Goal: Transaction & Acquisition: Subscribe to service/newsletter

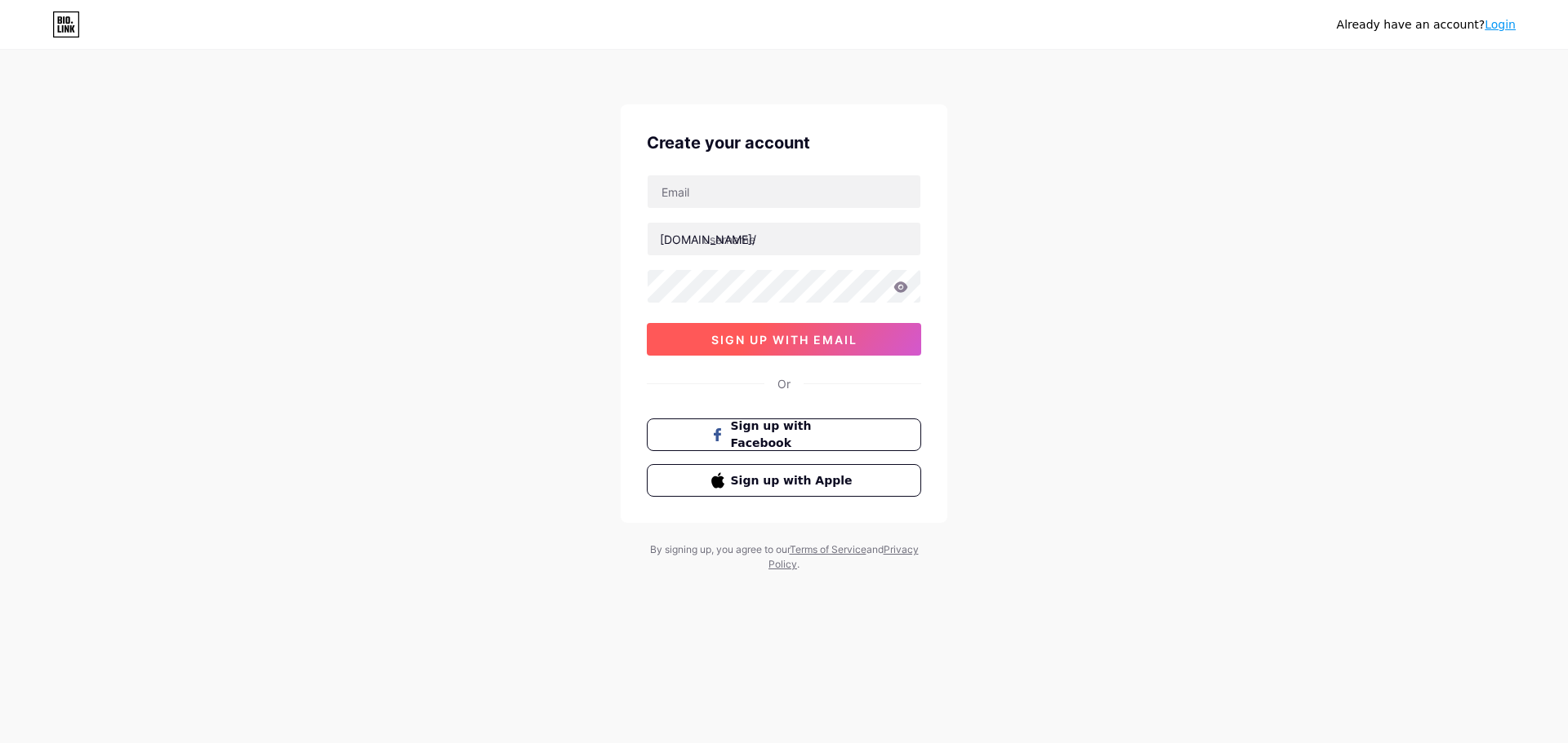
click at [825, 333] on span "sign up with email" at bounding box center [784, 340] width 146 height 14
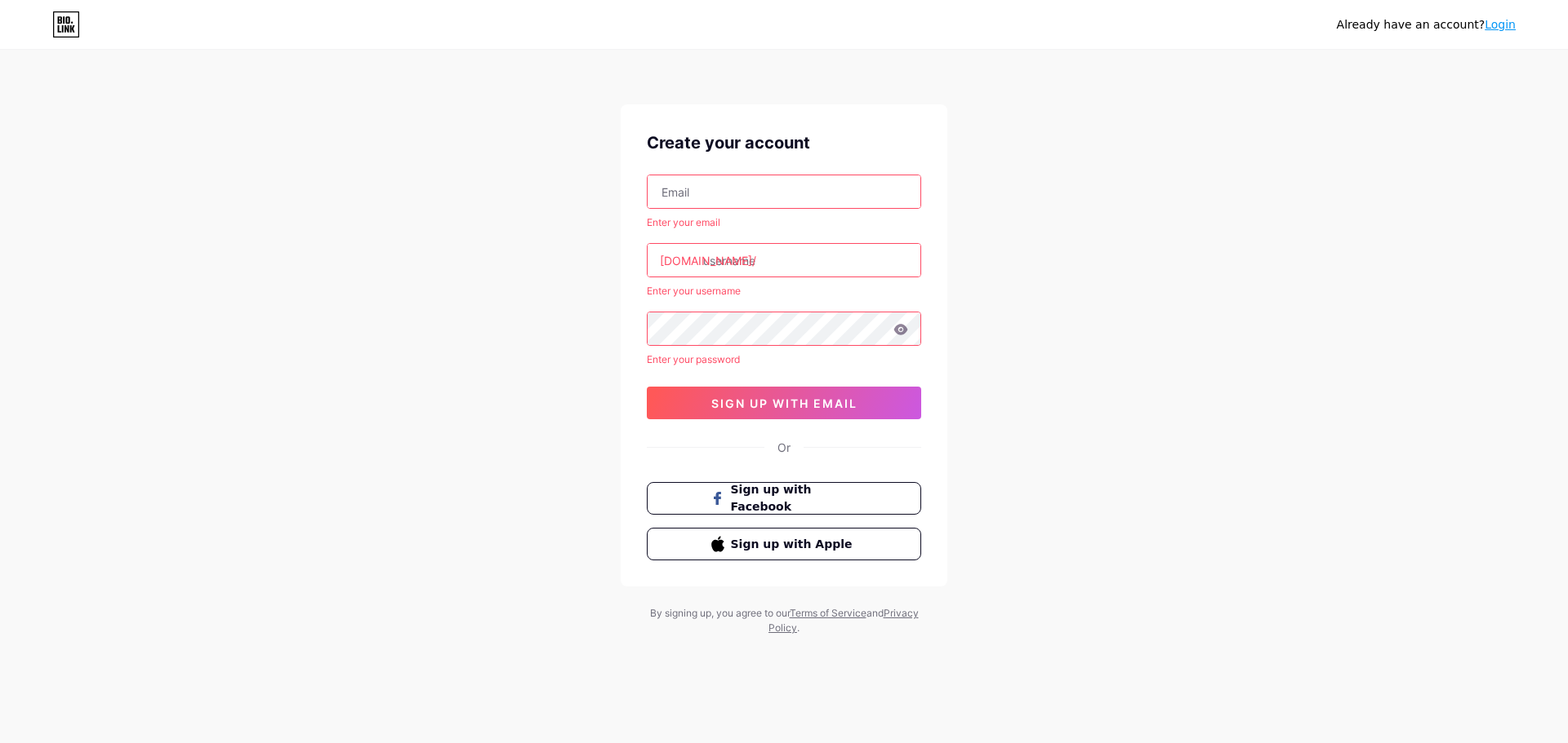
click at [708, 194] on input "text" at bounding box center [783, 192] width 273 height 32
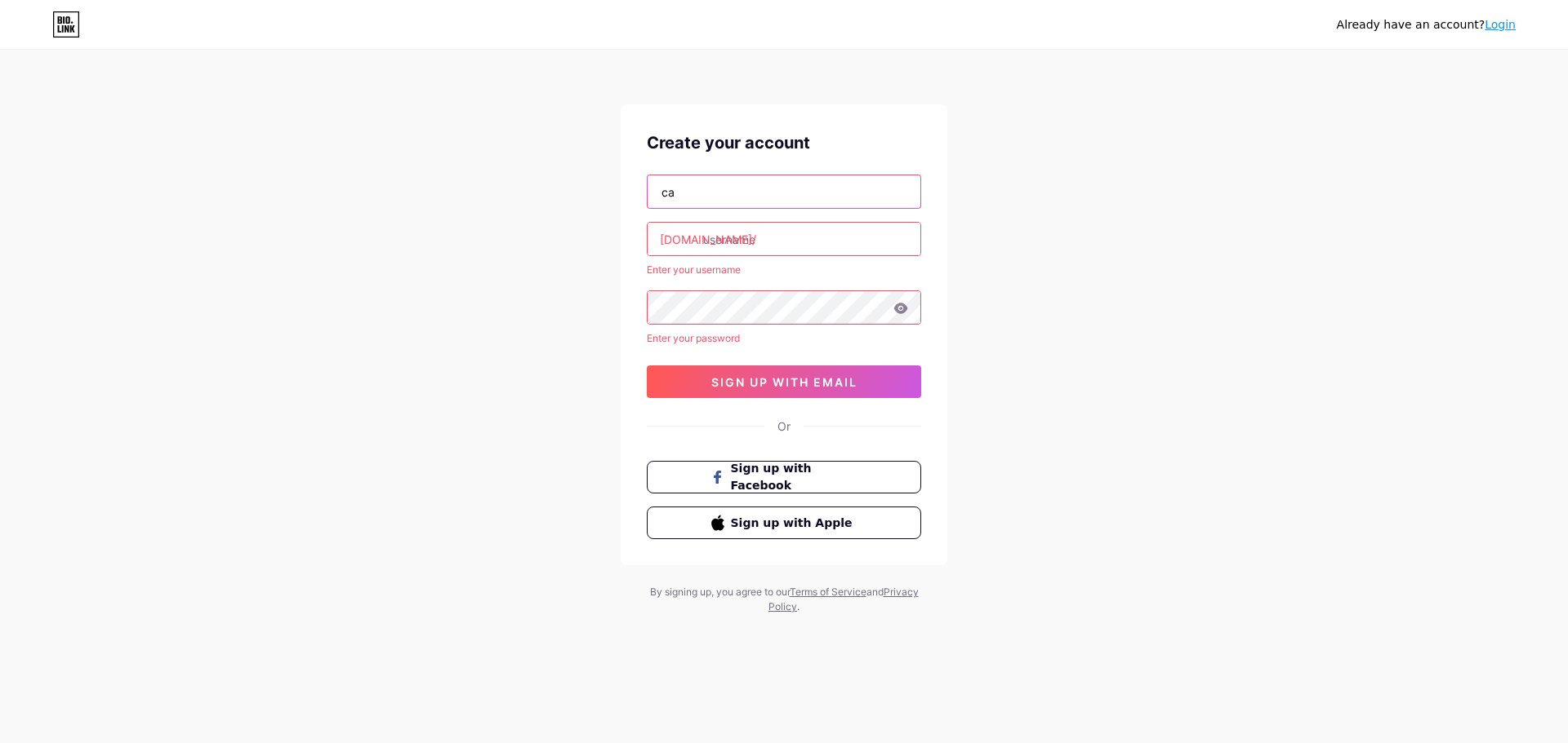
type input "c"
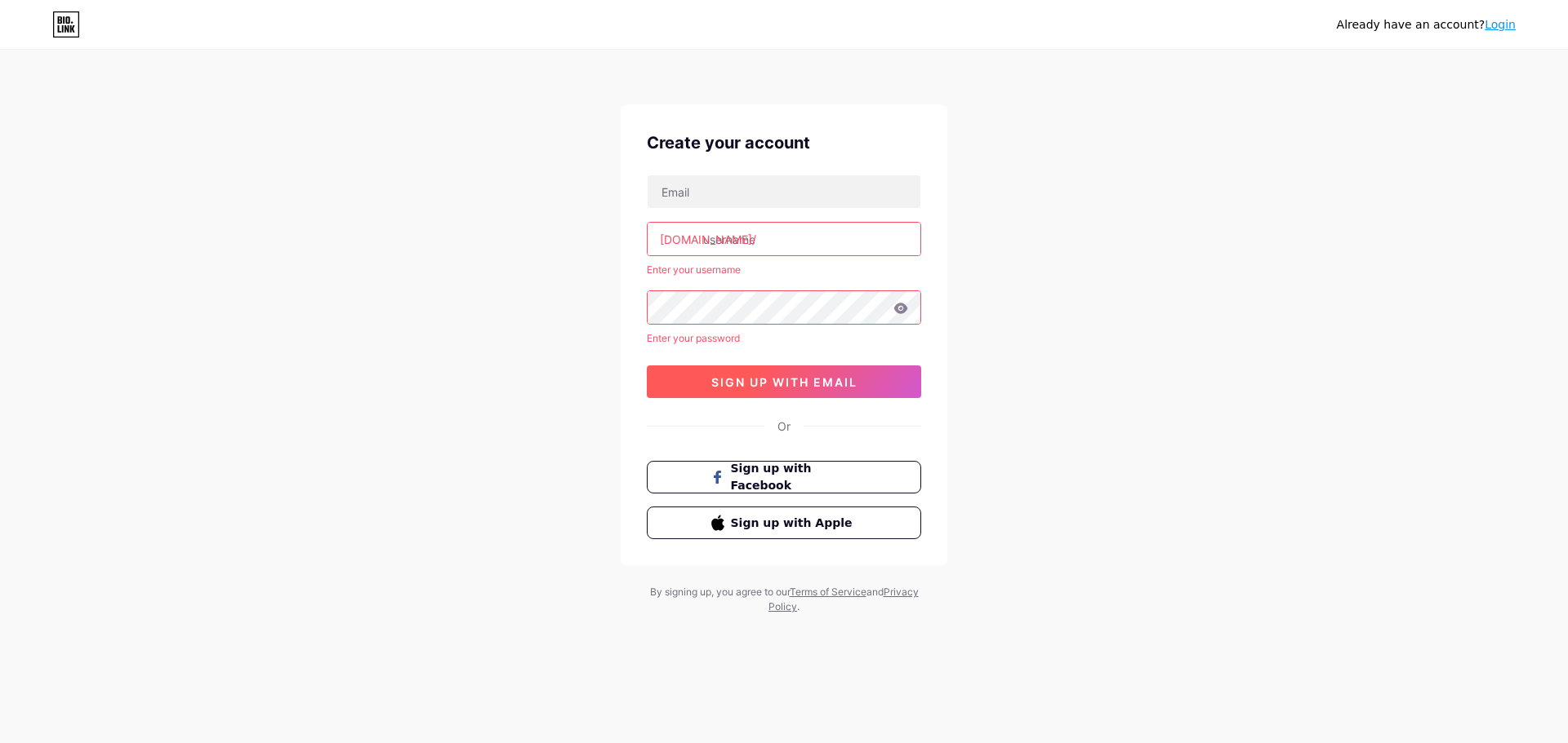
click at [805, 380] on span "sign up with email" at bounding box center [784, 382] width 146 height 14
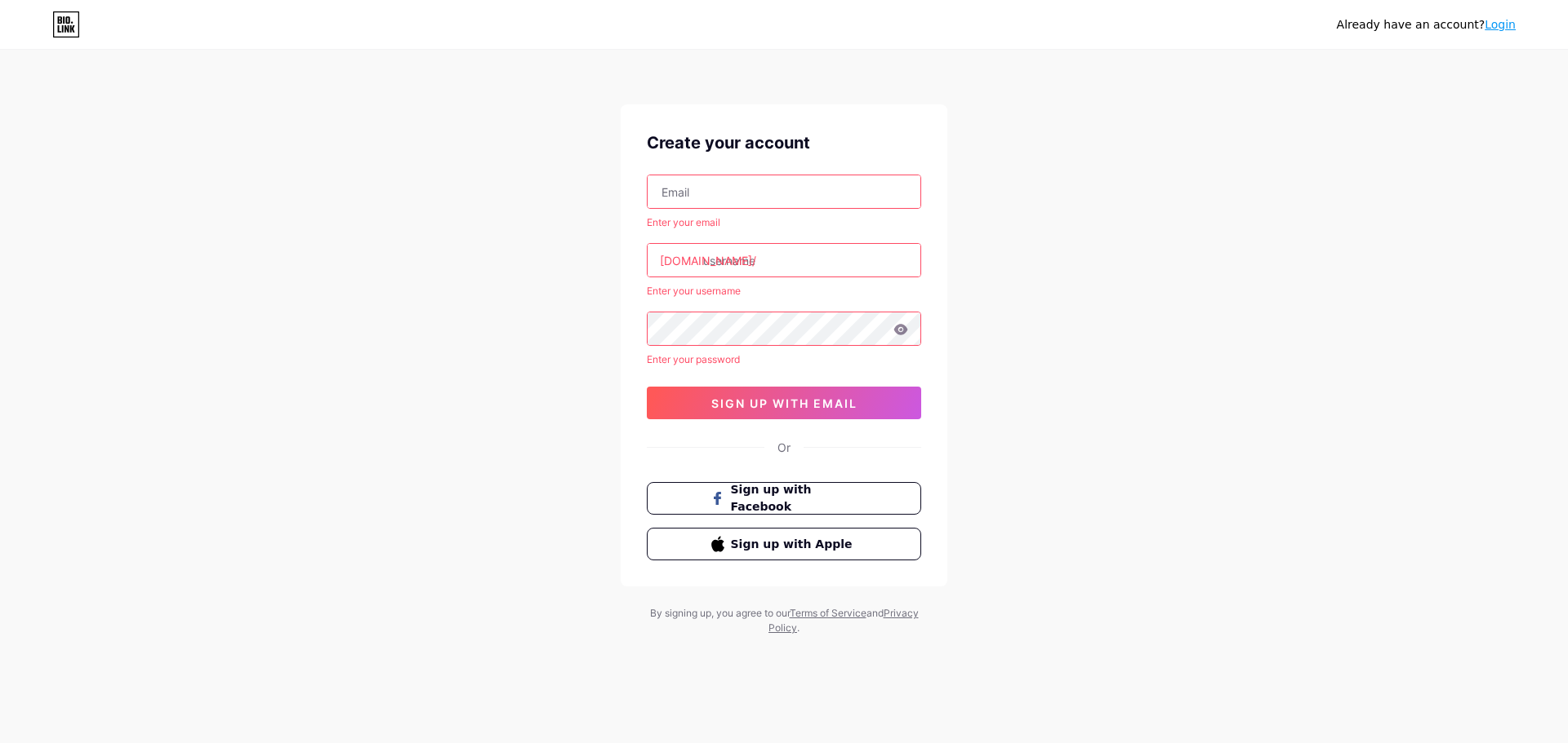
click at [738, 200] on input "text" at bounding box center [783, 192] width 273 height 32
click at [734, 195] on input "text" at bounding box center [783, 192] width 273 height 32
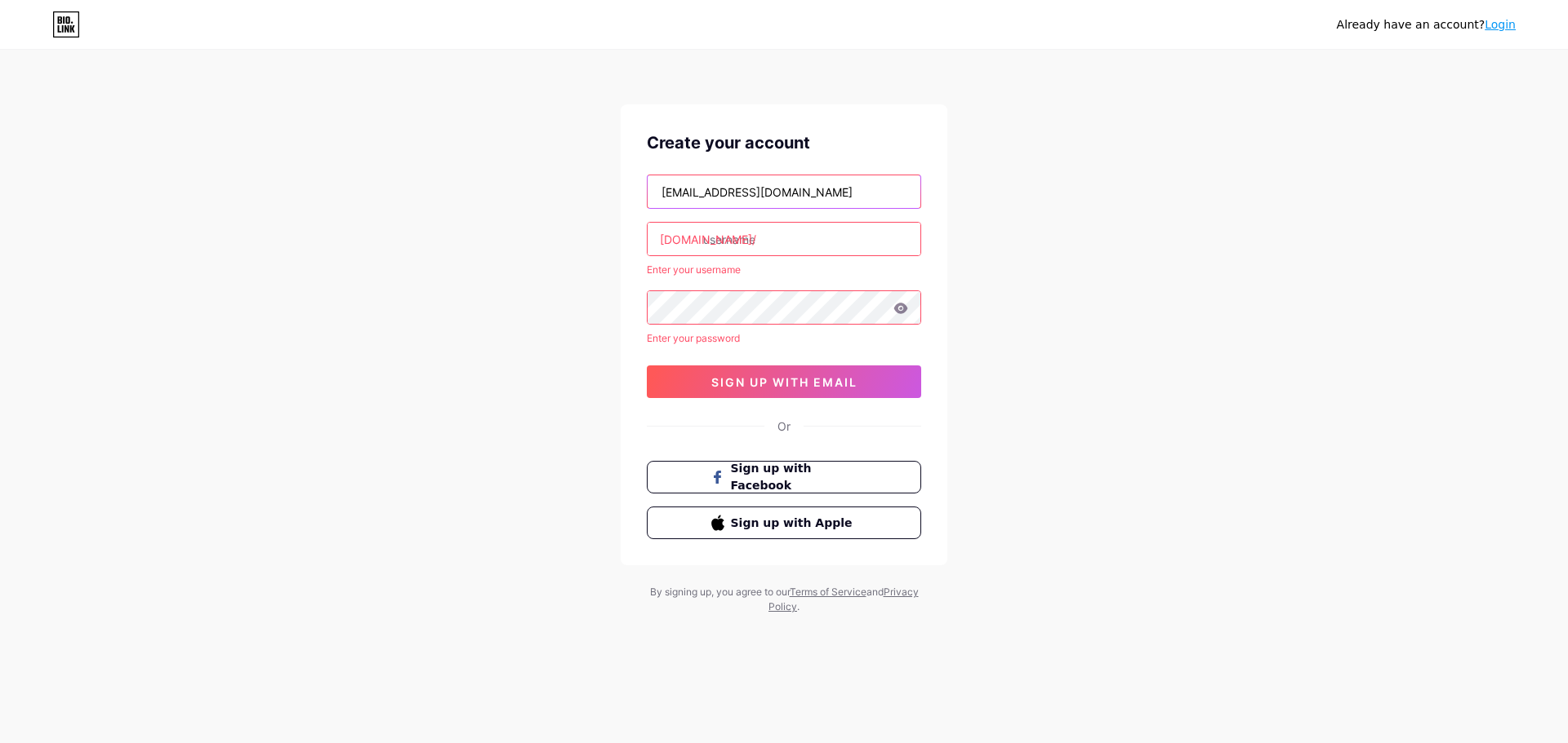
type input "[EMAIL_ADDRESS][DOMAIN_NAME]"
click at [780, 231] on input "text" at bounding box center [783, 239] width 273 height 32
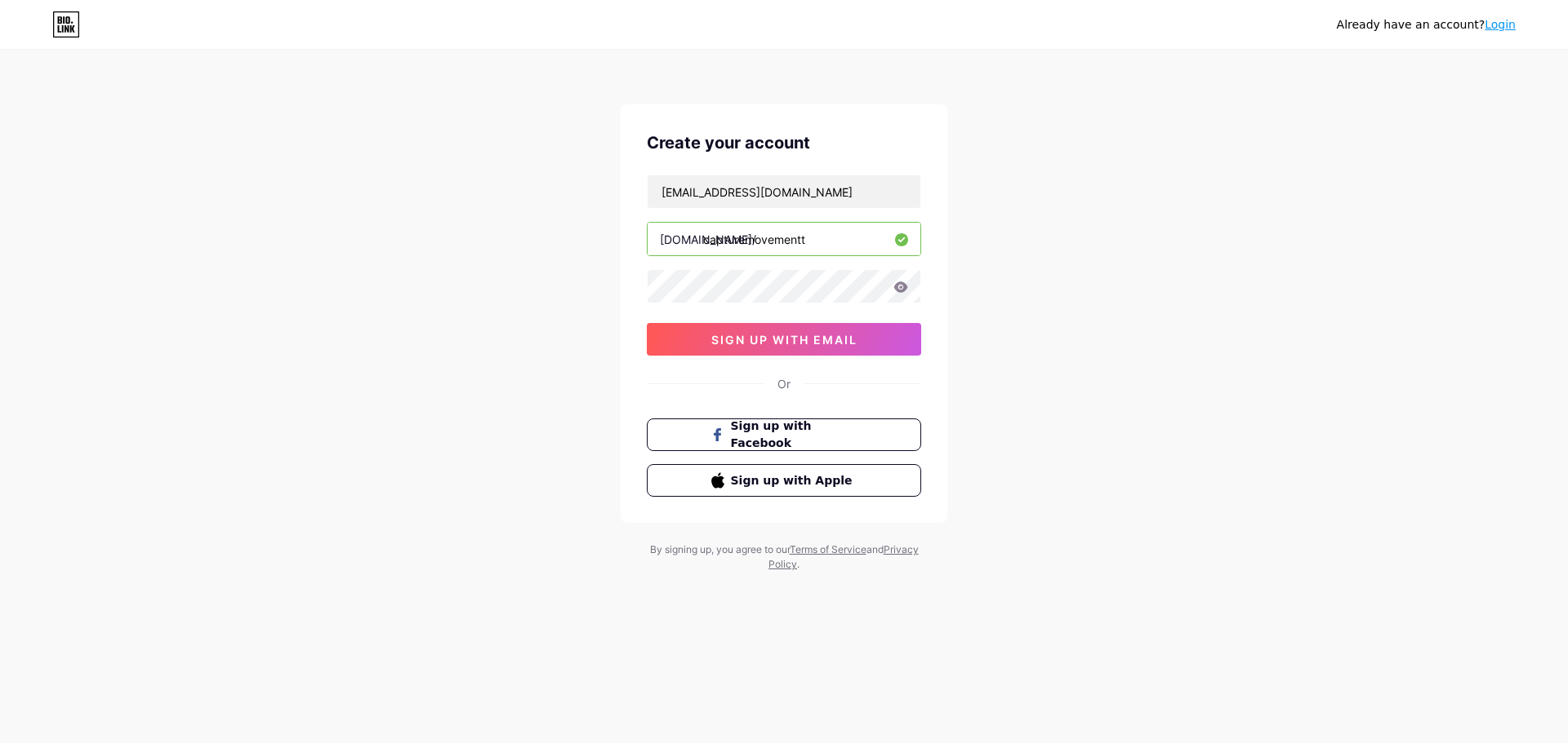
type input "capturemovementt"
click at [907, 289] on icon at bounding box center [900, 287] width 14 height 12
click at [902, 283] on icon at bounding box center [900, 287] width 14 height 11
click at [782, 341] on span "sign up with email" at bounding box center [784, 340] width 146 height 14
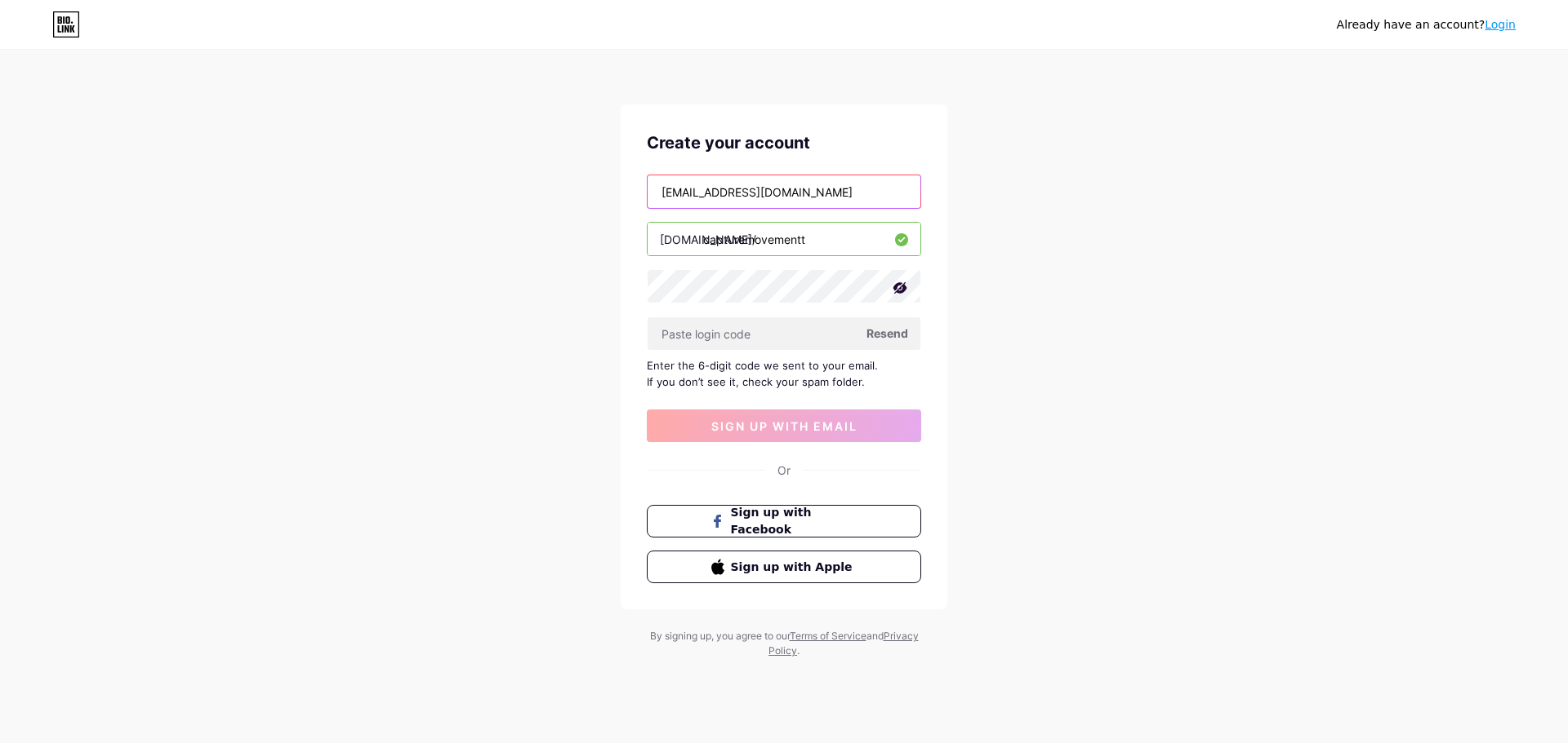
click at [862, 189] on input "[EMAIL_ADDRESS][DOMAIN_NAME]" at bounding box center [783, 192] width 273 height 32
click at [880, 328] on span "Resend" at bounding box center [887, 333] width 41 height 17
click at [728, 331] on input "text" at bounding box center [783, 333] width 273 height 32
paste input "208750"
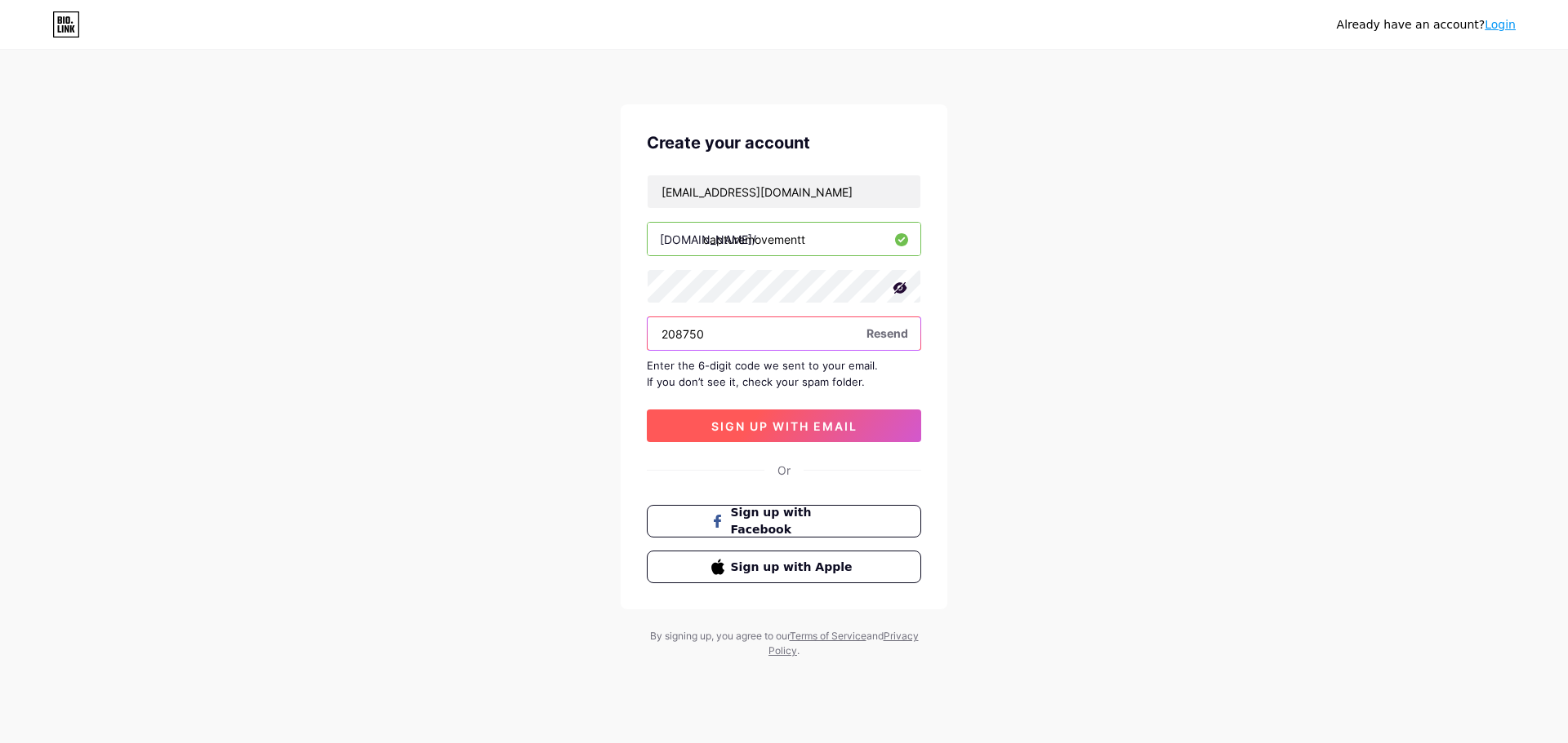
type input "208750"
click at [807, 432] on span "sign up with email" at bounding box center [784, 426] width 146 height 14
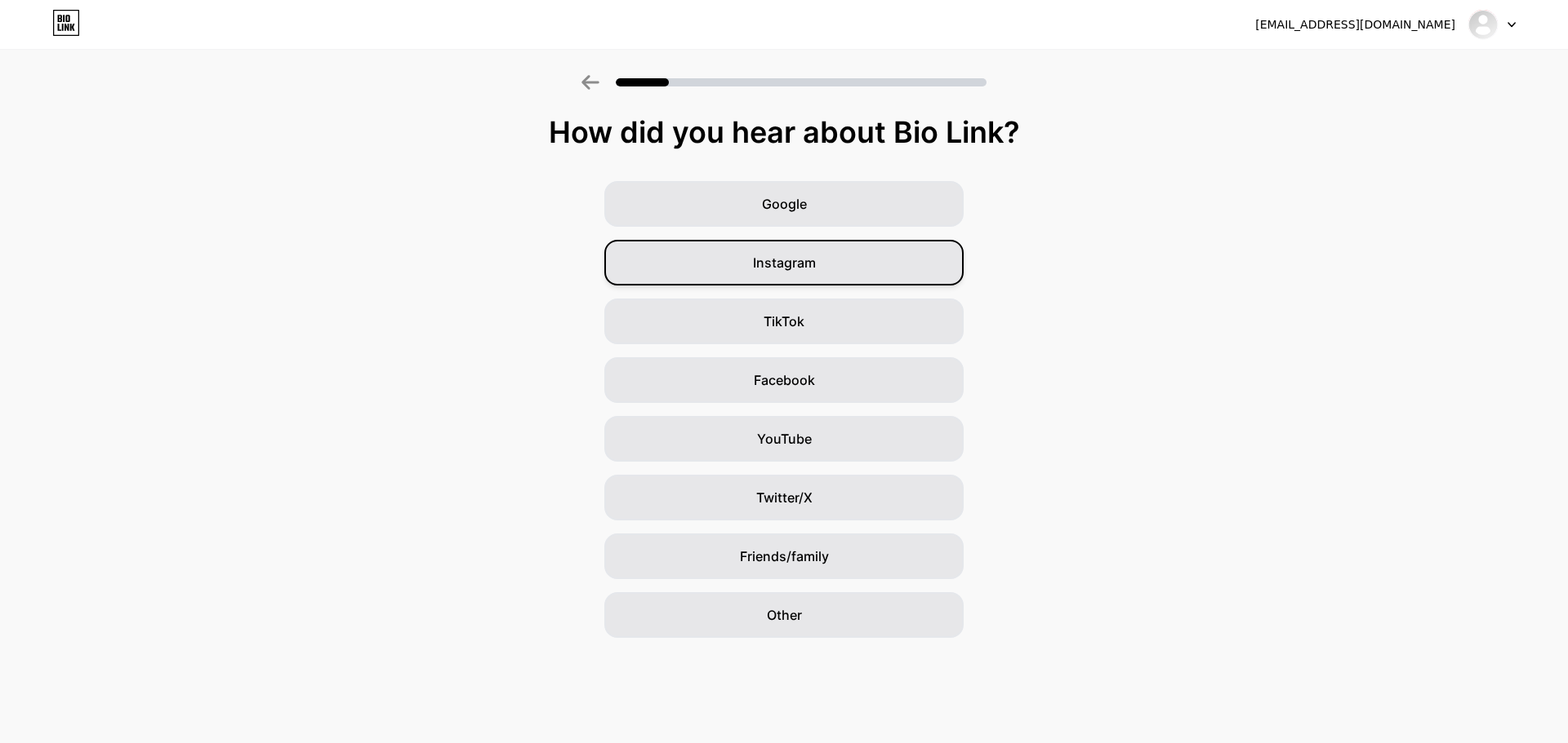
click at [804, 269] on span "Instagram" at bounding box center [784, 263] width 63 height 20
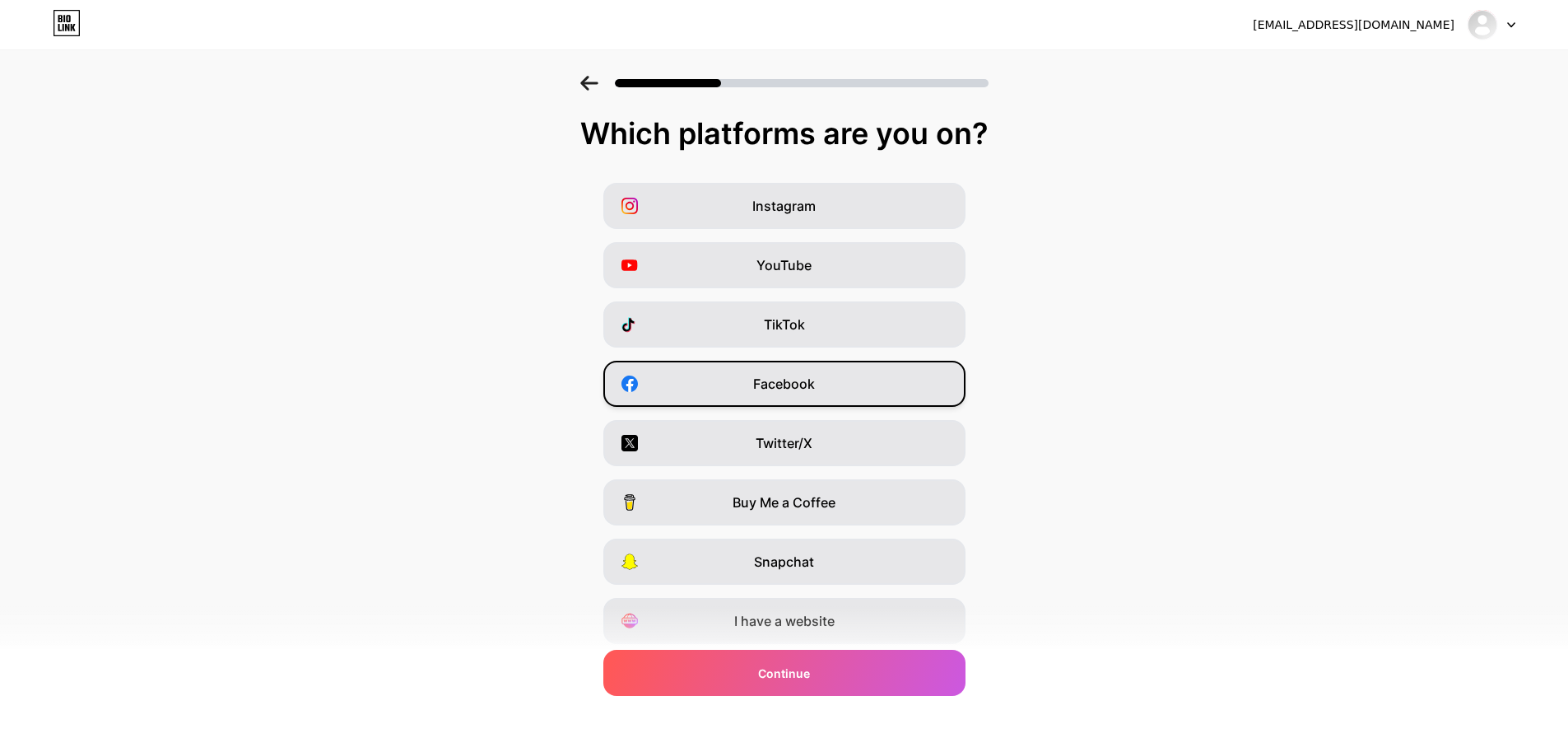
click at [813, 395] on div "Facebook" at bounding box center [784, 384] width 362 height 46
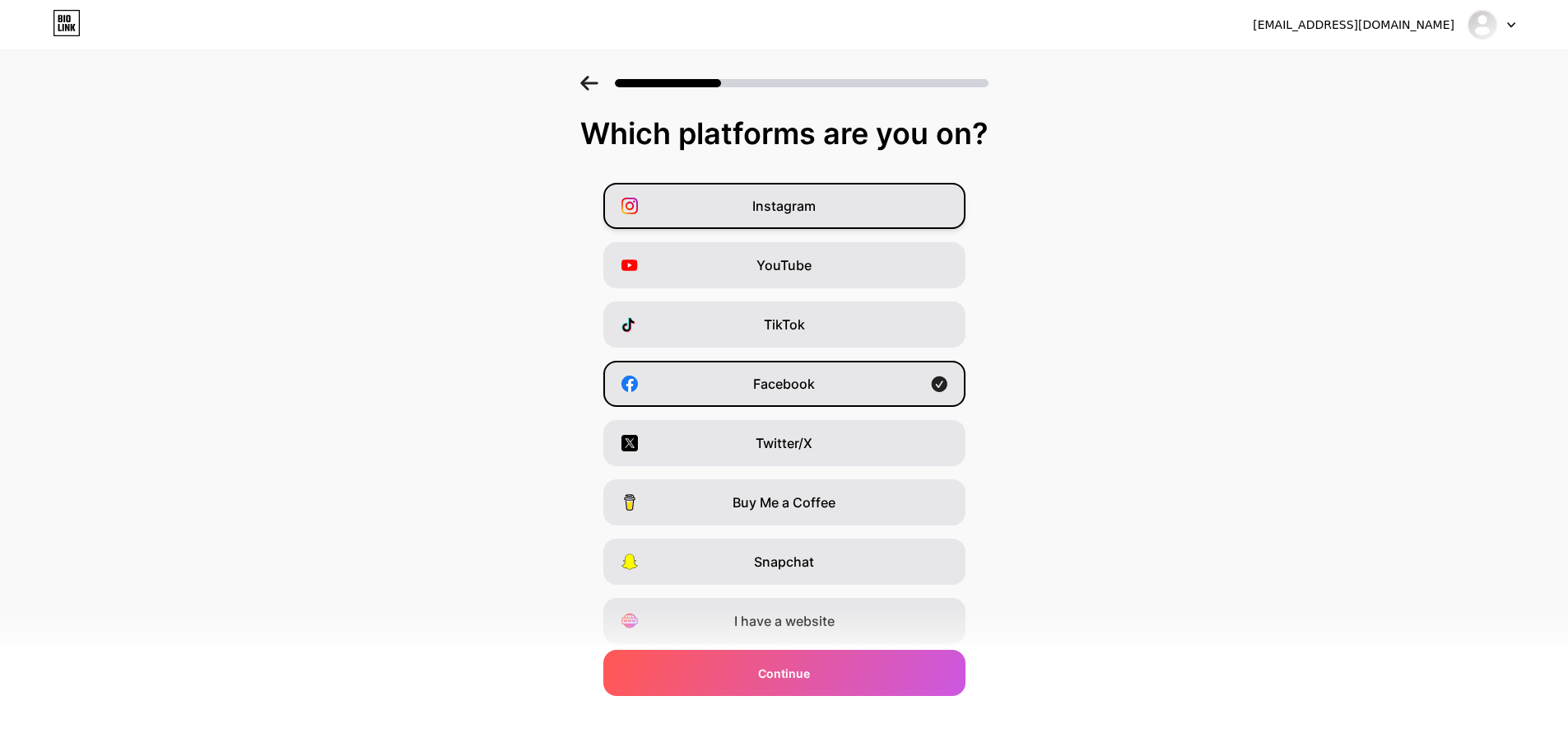
click at [815, 207] on span "Instagram" at bounding box center [784, 206] width 64 height 20
click at [799, 274] on span "YouTube" at bounding box center [784, 265] width 55 height 20
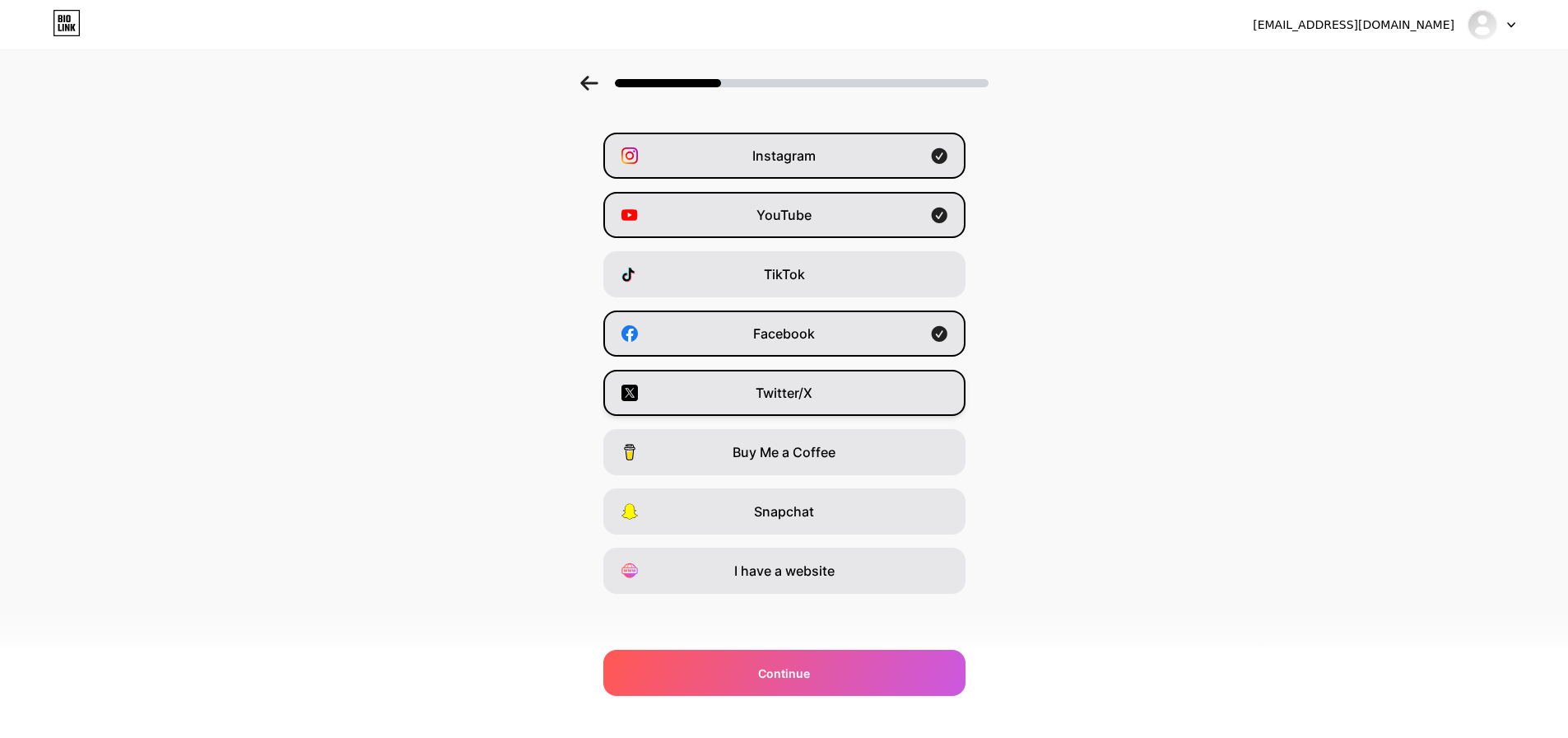
scroll to position [55, 0]
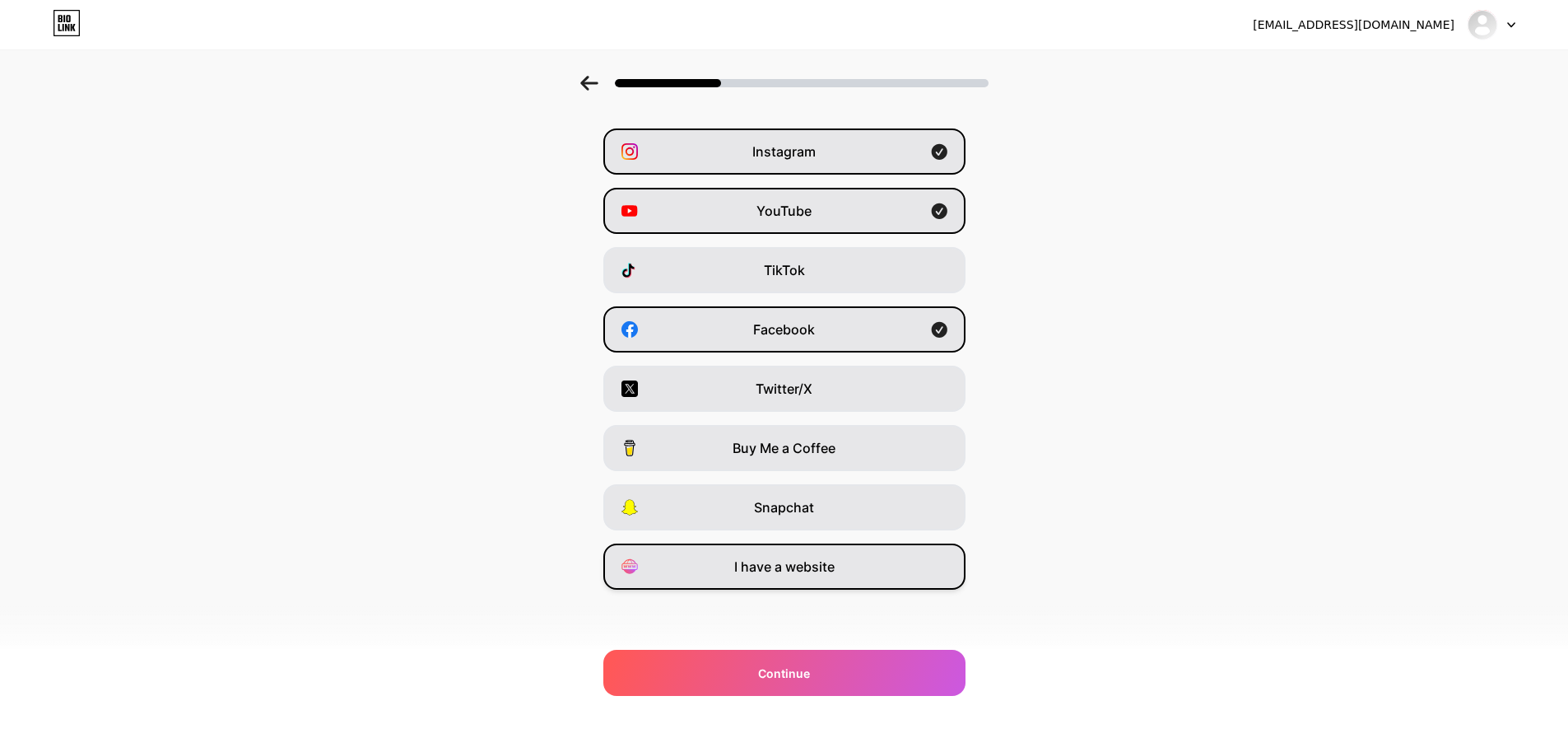
click at [810, 575] on span "I have a website" at bounding box center [784, 566] width 101 height 20
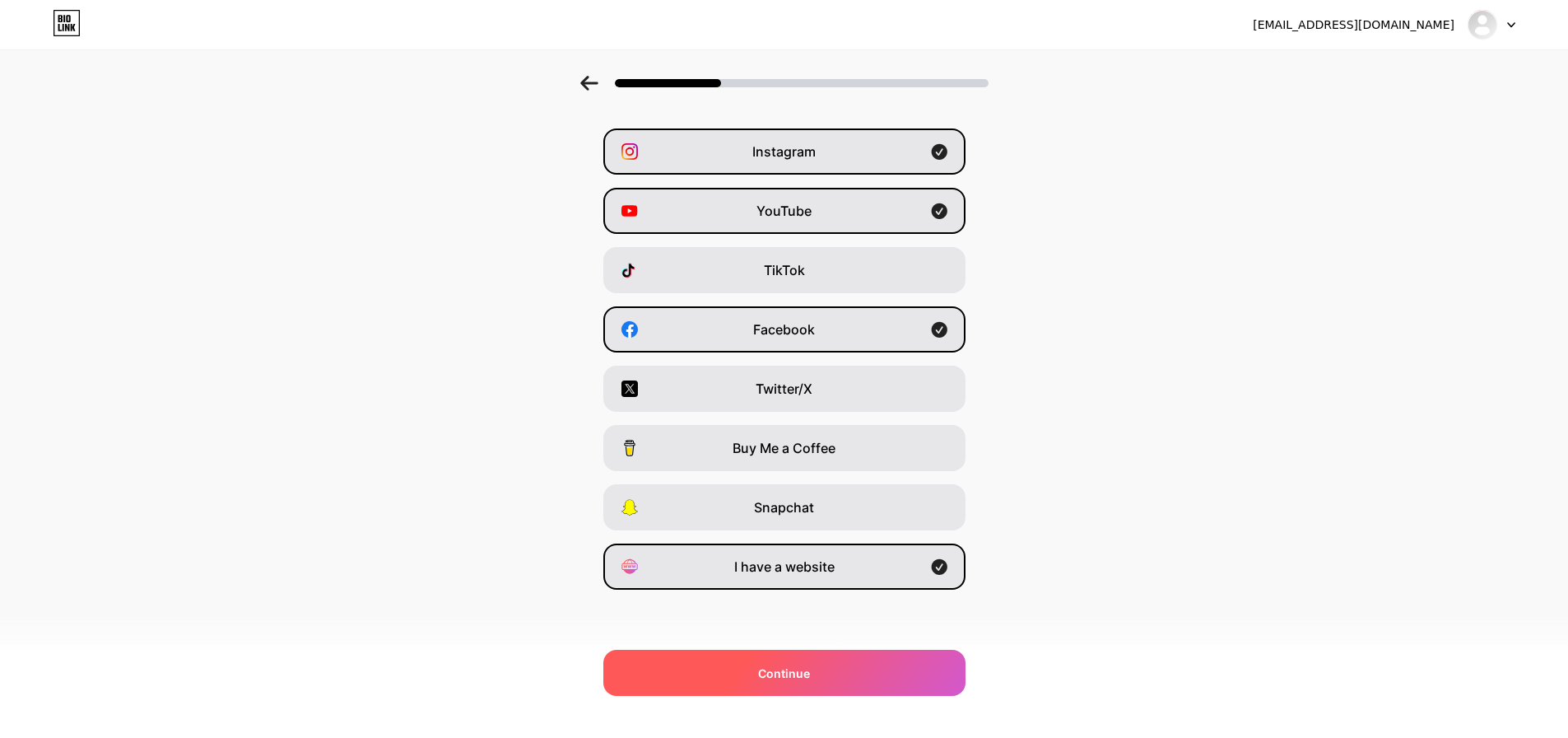
click at [835, 675] on div "Continue" at bounding box center [784, 673] width 362 height 46
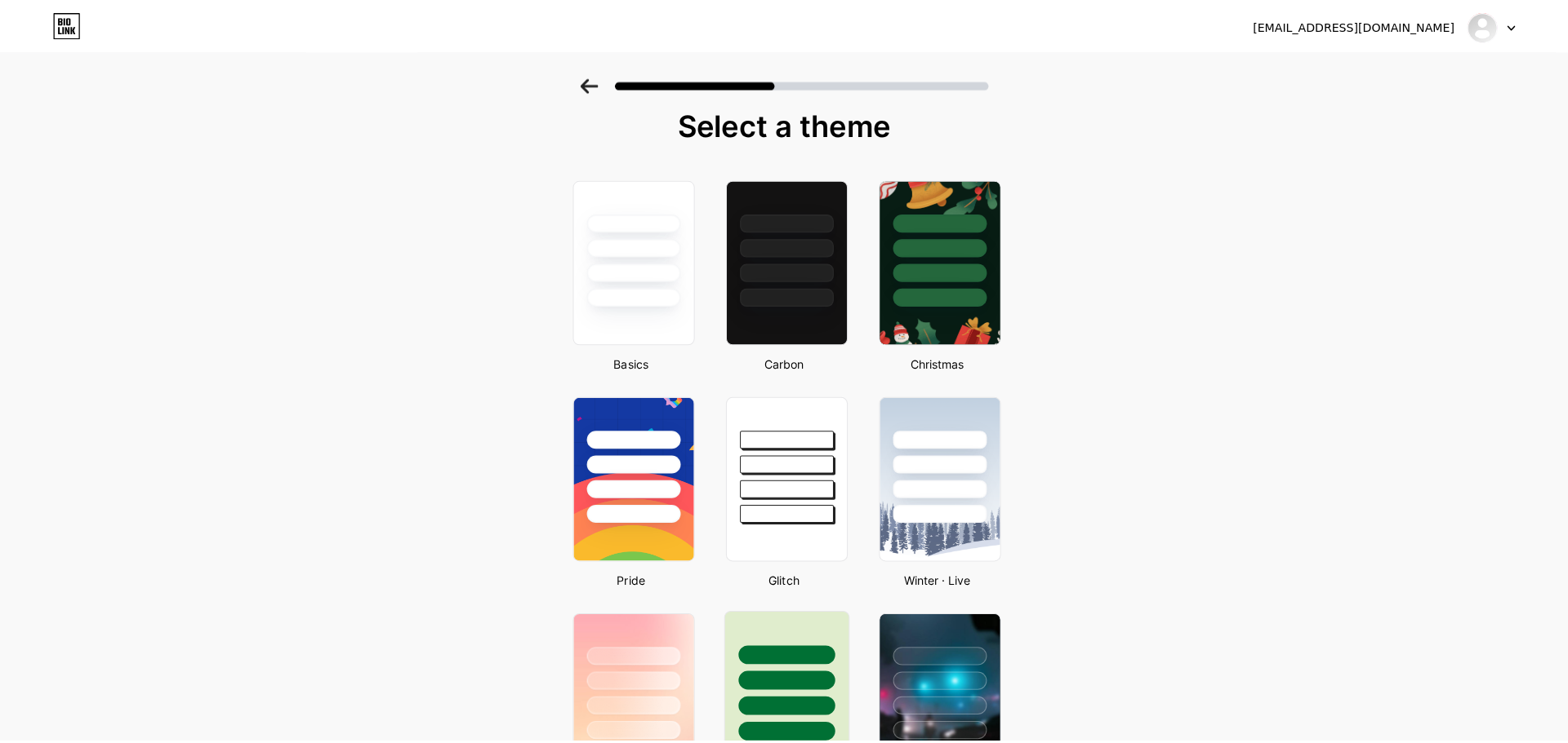
scroll to position [0, 0]
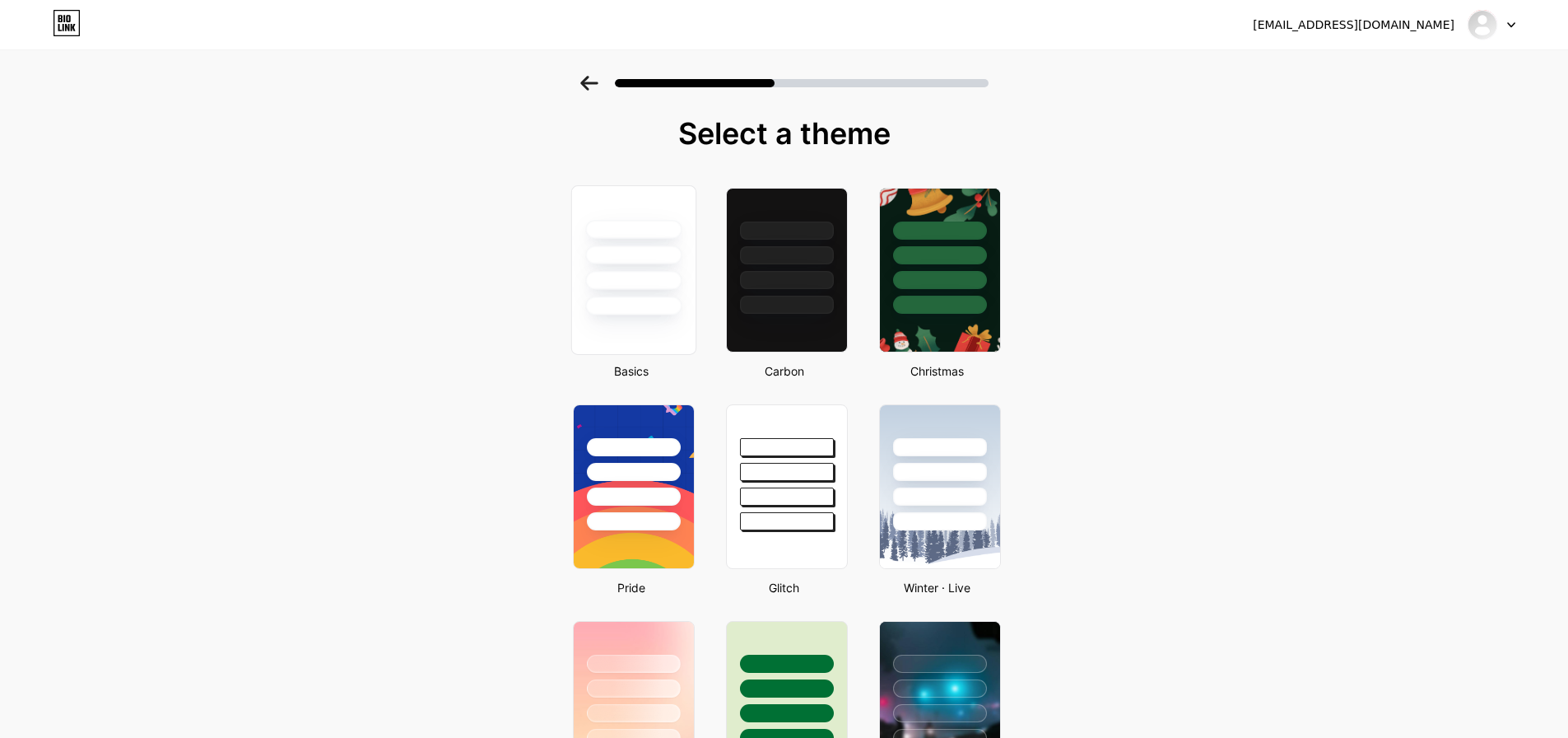
click at [673, 300] on div at bounding box center [633, 305] width 96 height 19
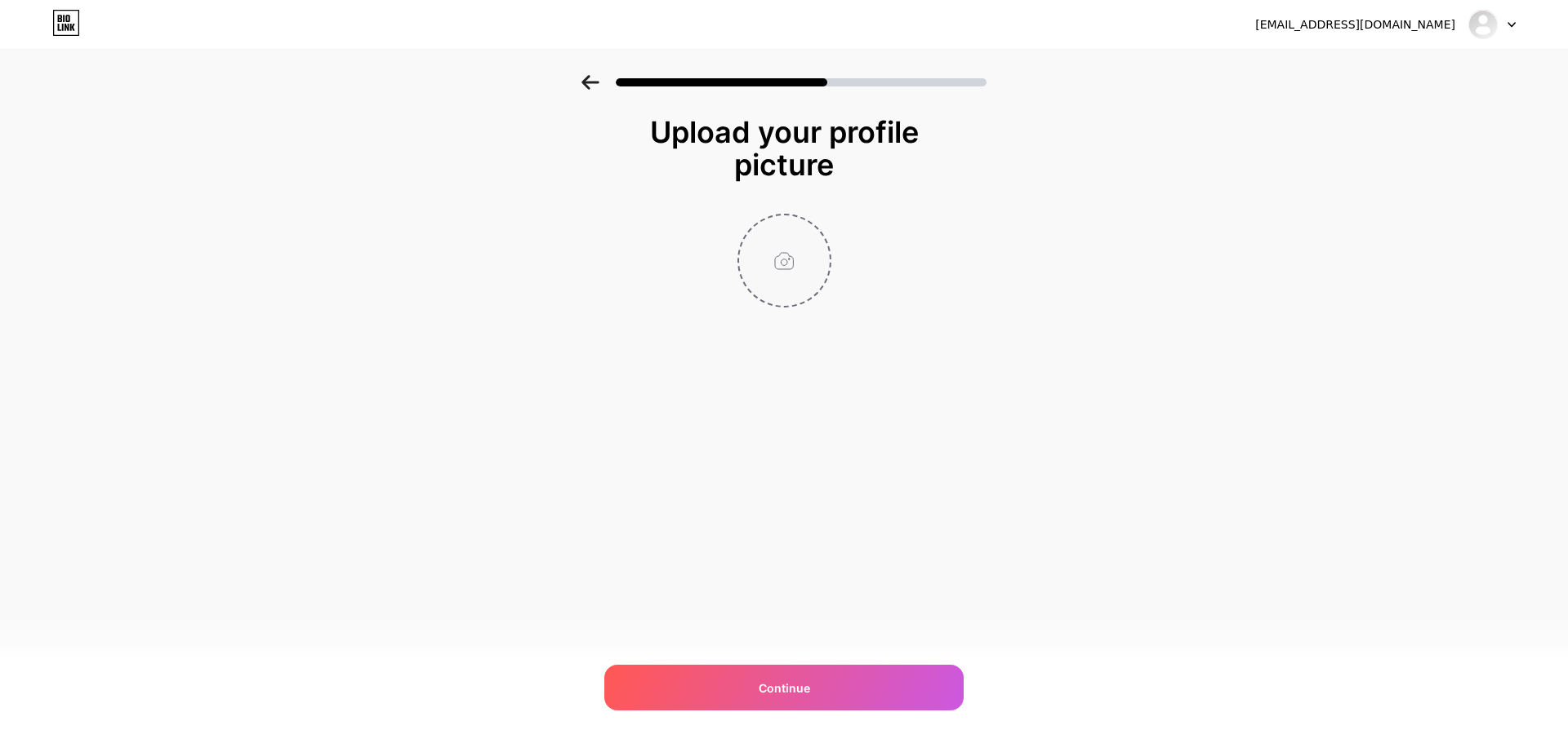
click at [787, 264] on input "file" at bounding box center [784, 260] width 91 height 91
type input "C:\fakepath\Capture Movementt Logo JPG.jpg"
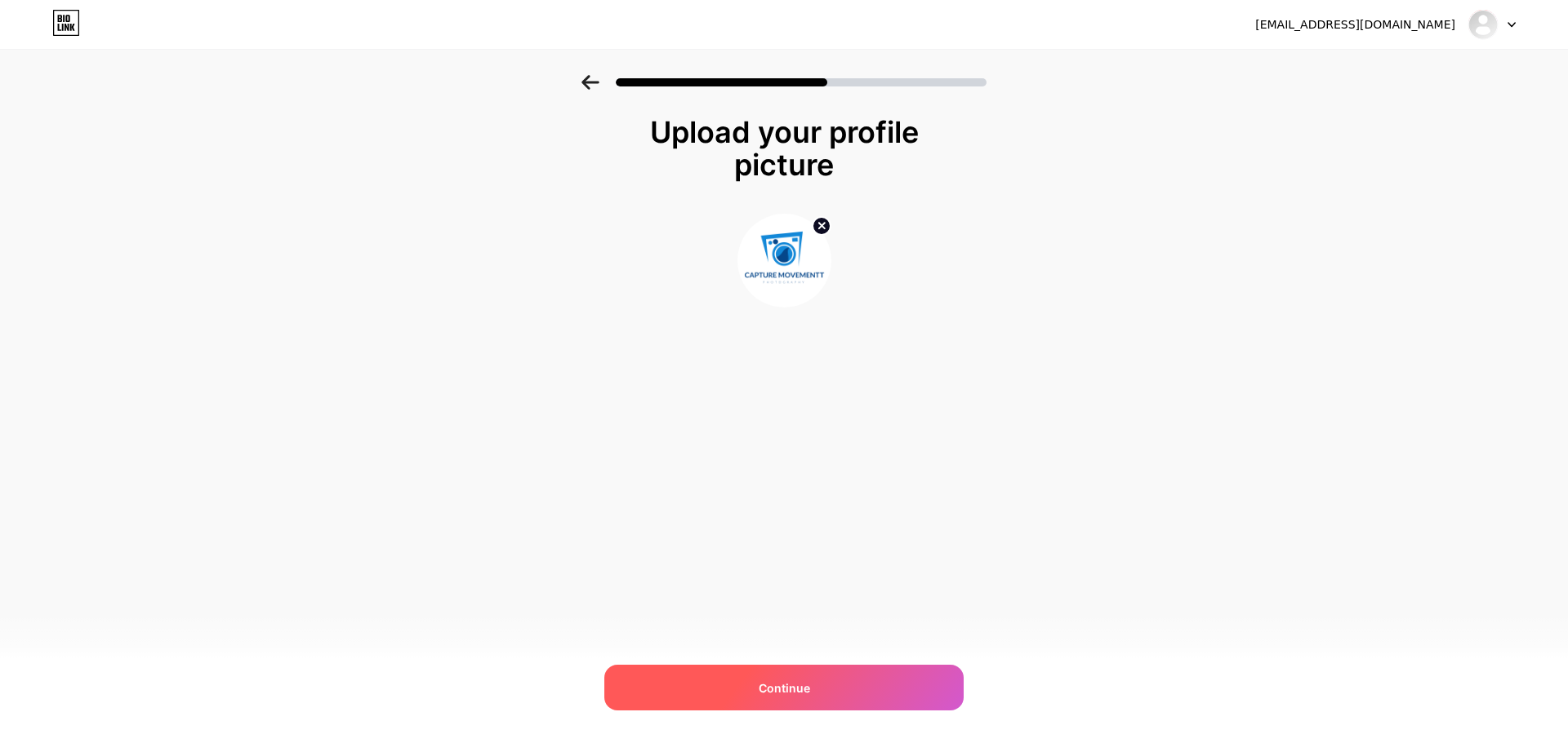
click at [812, 690] on div "Continue" at bounding box center [783, 687] width 360 height 46
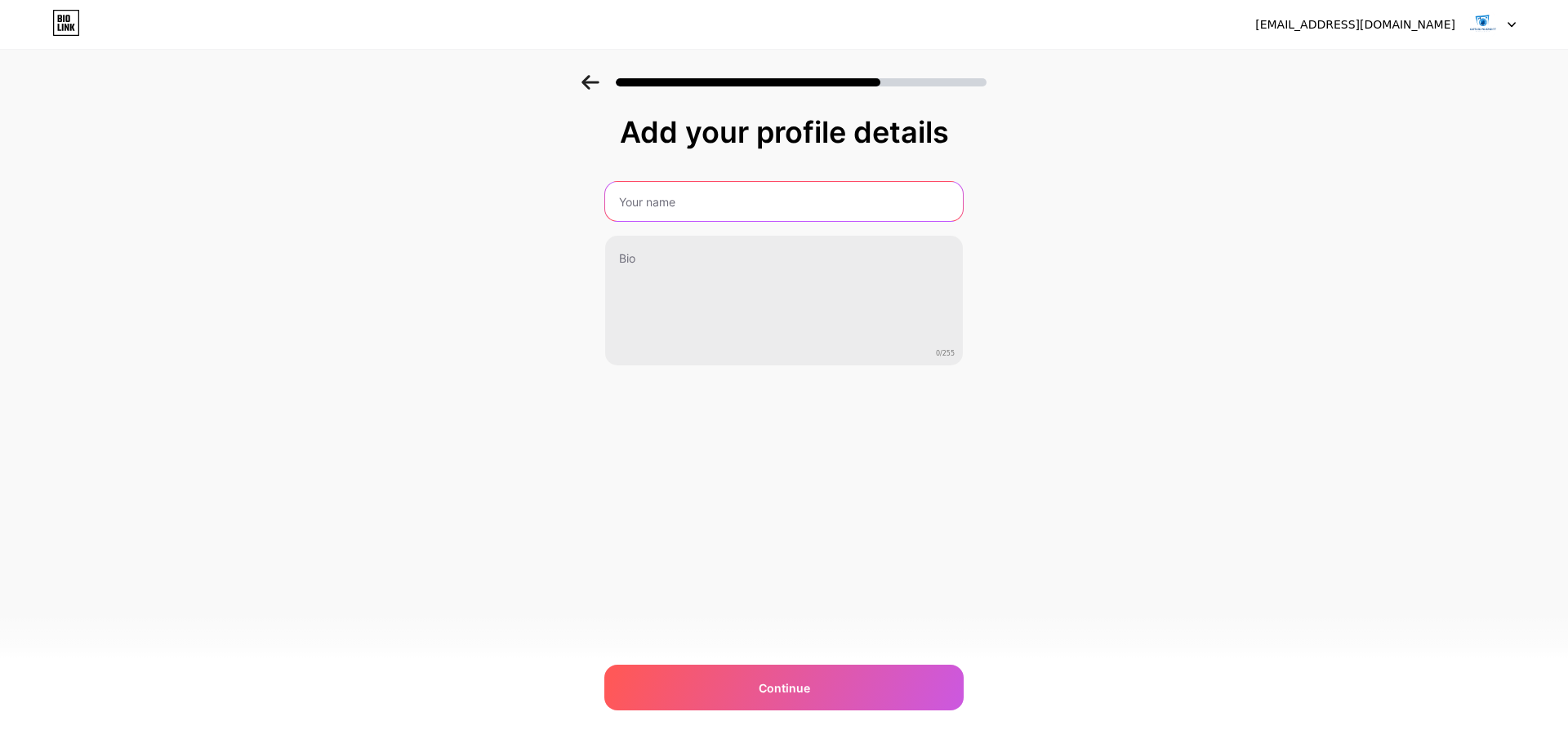
click at [743, 213] on input "text" at bounding box center [783, 201] width 358 height 39
type input "CAPTURE MOVEMENTT"
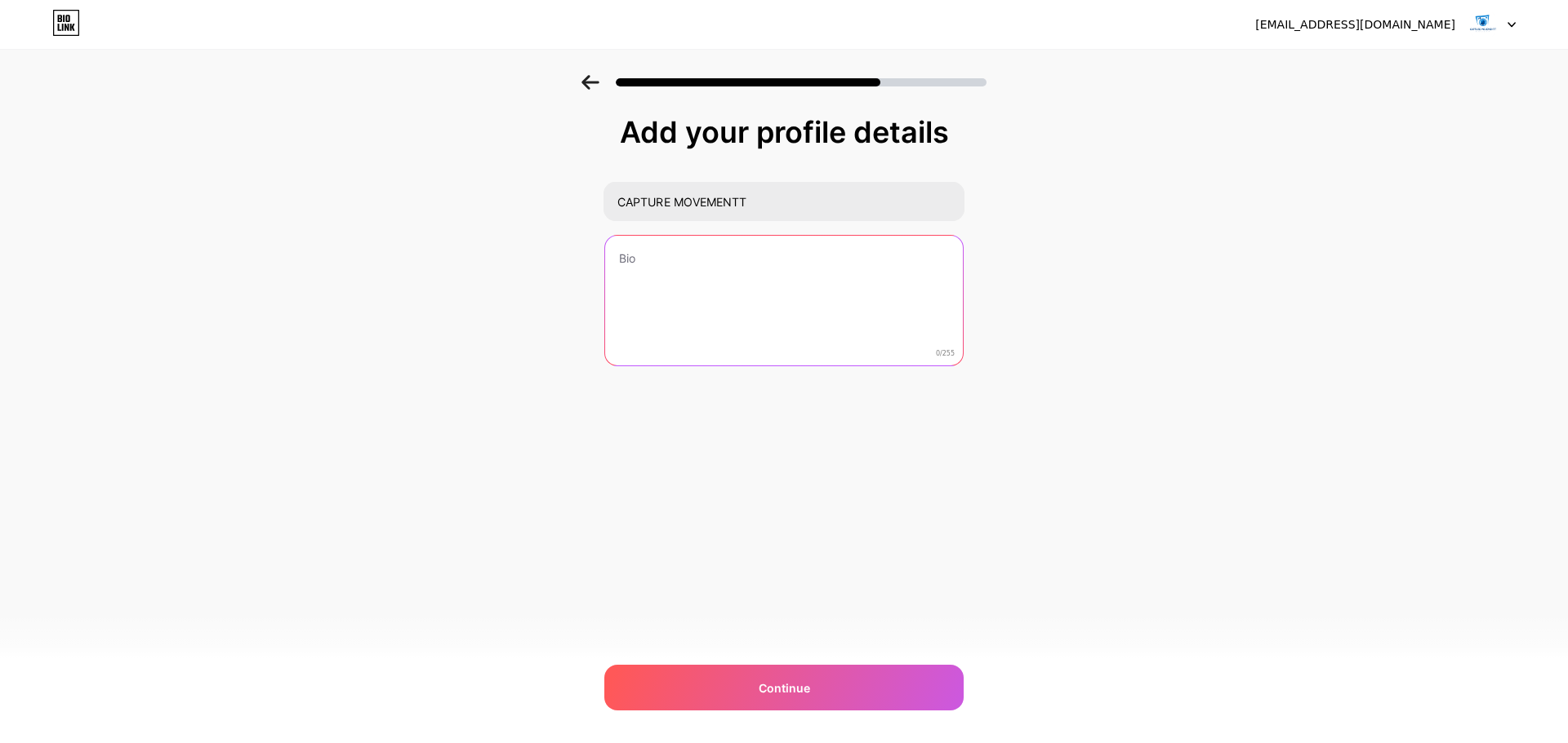
click at [756, 249] on textarea at bounding box center [783, 302] width 358 height 131
paste textarea "We at CAPTURE MOVEMENT help all kind businesses to grow digitally, by providing…"
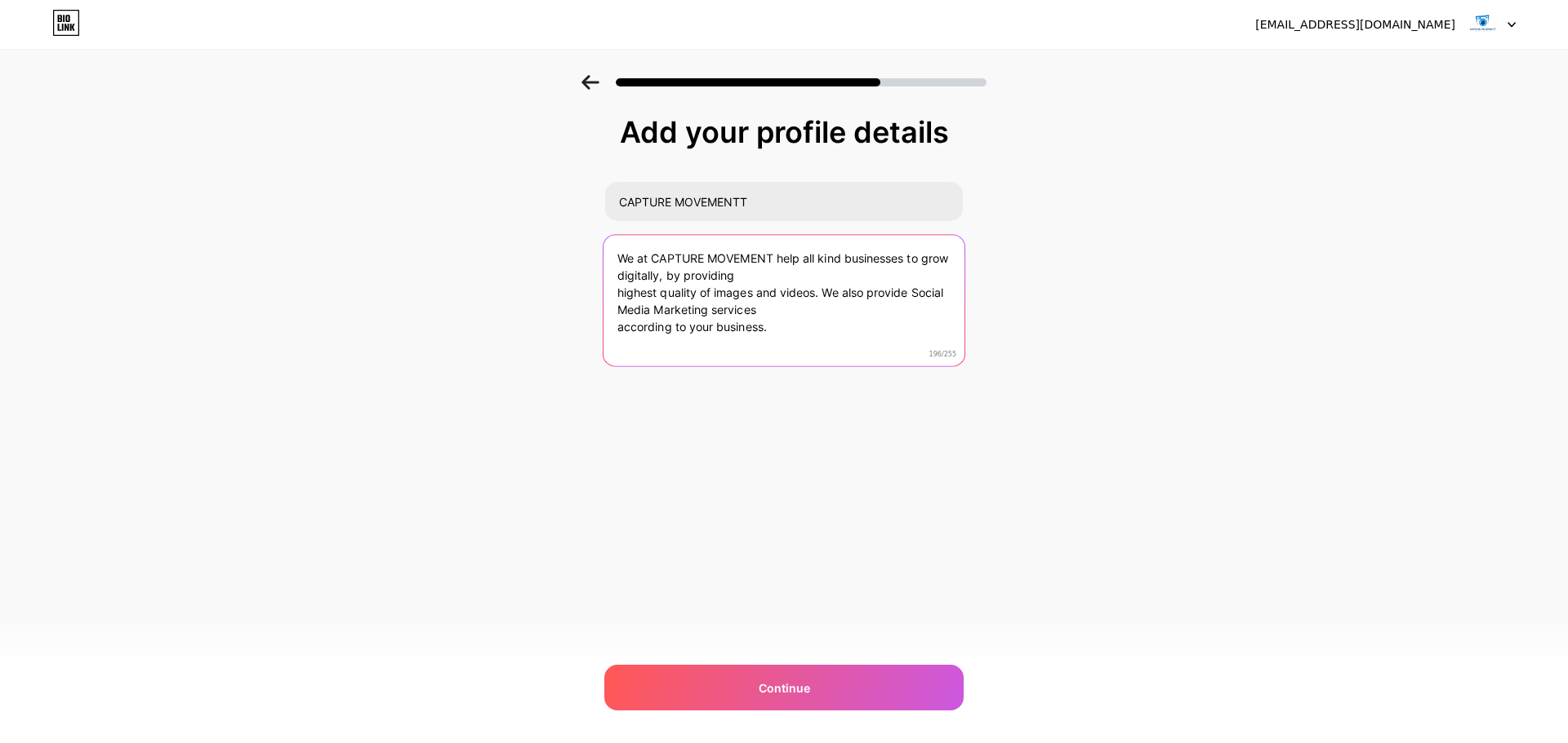
paste textarea "At CAPTURE MOVEMENT, we help businesses of all kinds grow digitally by deliveri…"
click at [752, 256] on textarea "At CAPTURE MOVEMENT, we help businesses of all kinds grow digitally by deliveri…" at bounding box center [784, 302] width 360 height 133
type textarea "At CAPTURE MOVEMENTT, we help businesses of all kinds grow digitally by deliver…"
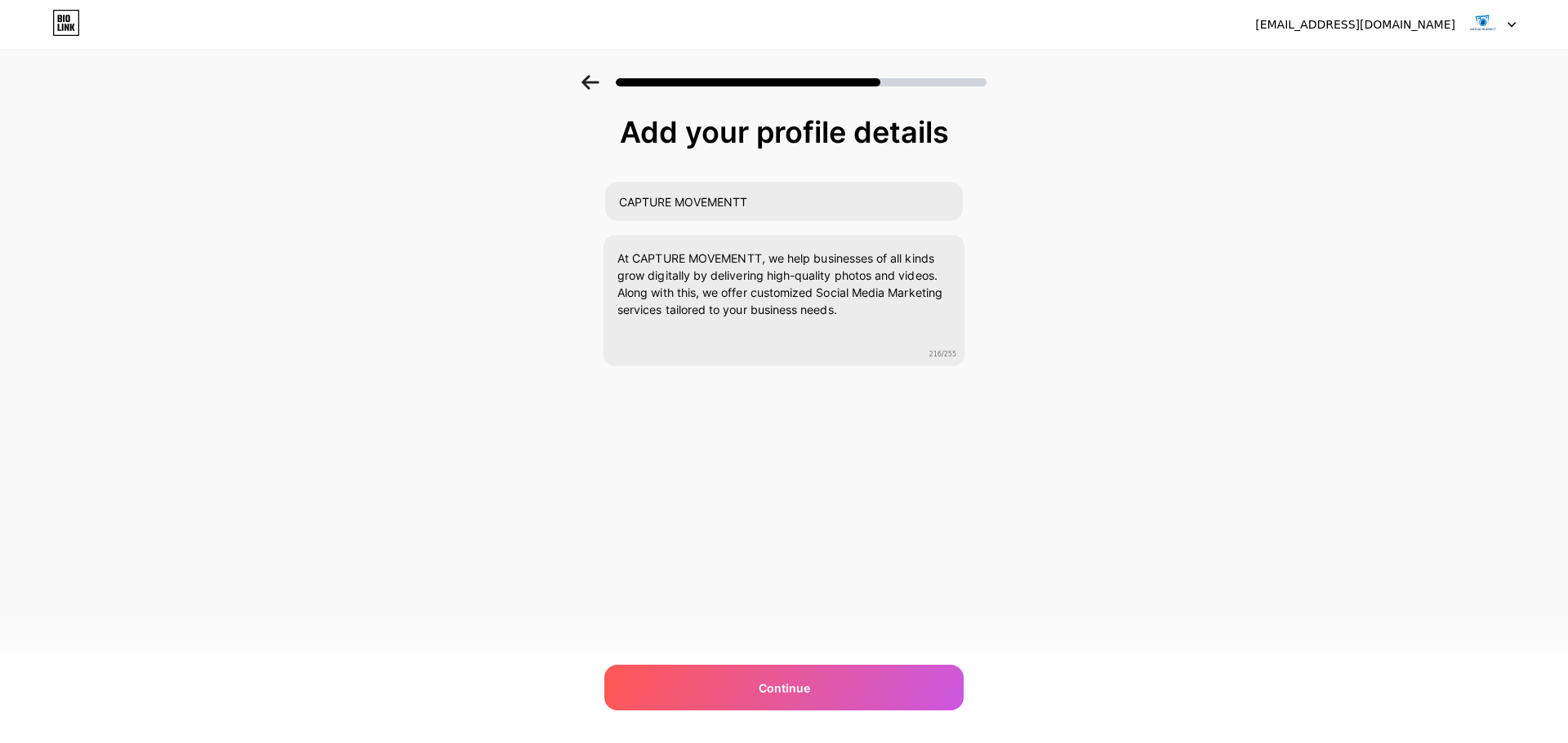
click at [1051, 261] on div "Add your profile details CAPTURE MOVEMENTT At CAPTURE MOVEMENTT, we help busine…" at bounding box center [784, 261] width 1568 height 373
click at [786, 695] on span "Continue" at bounding box center [784, 688] width 51 height 17
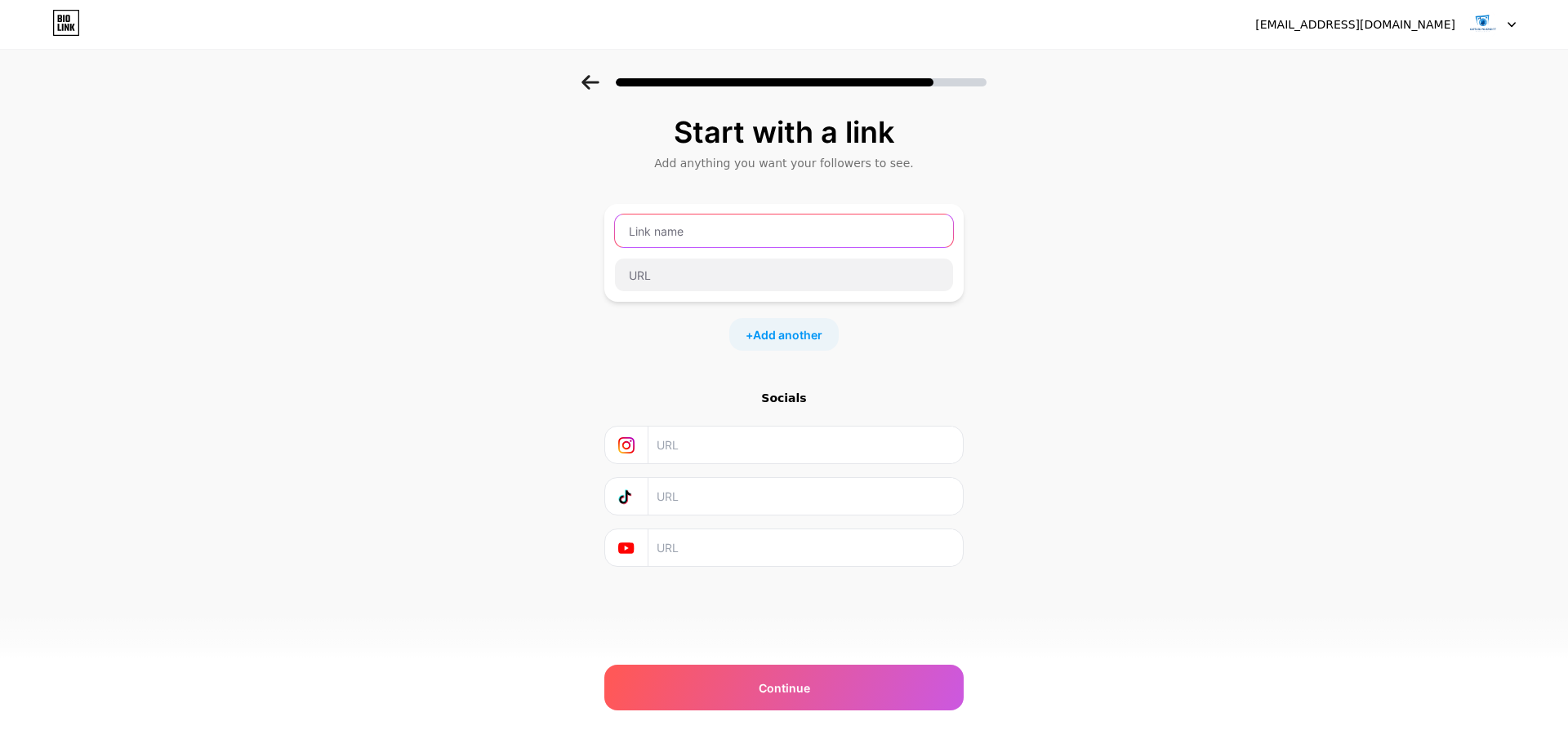
click at [682, 233] on input "text" at bounding box center [783, 231] width 338 height 32
click at [683, 437] on input "text" at bounding box center [804, 445] width 296 height 37
paste input "[URL][DOMAIN_NAME]"
type input "[URL][DOMAIN_NAME]"
paste input "[URL][DOMAIN_NAME]"
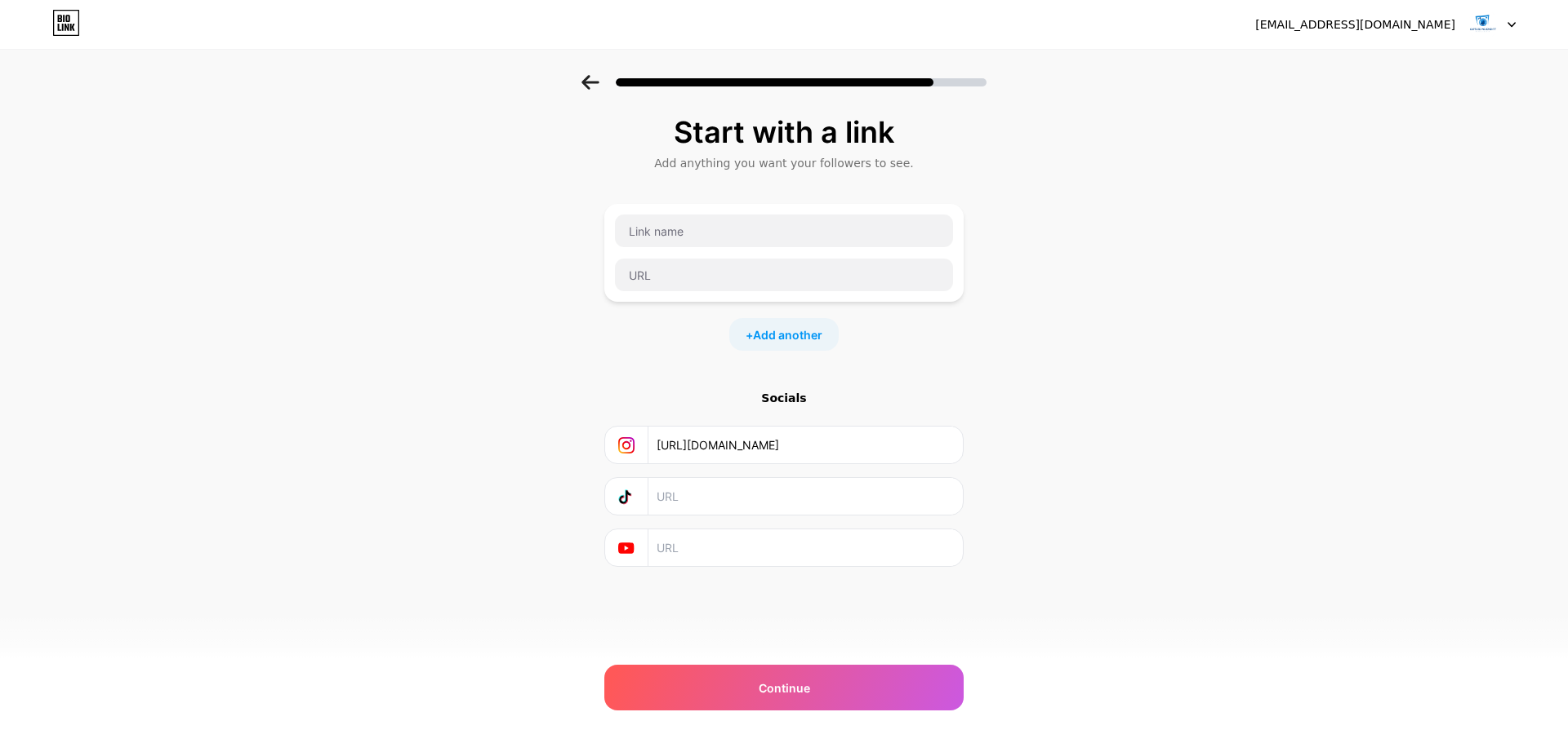
scroll to position [0, 269]
type input "[URL][DOMAIN_NAME]"
click at [656, 226] on input "text" at bounding box center [783, 231] width 338 height 32
type input "f"
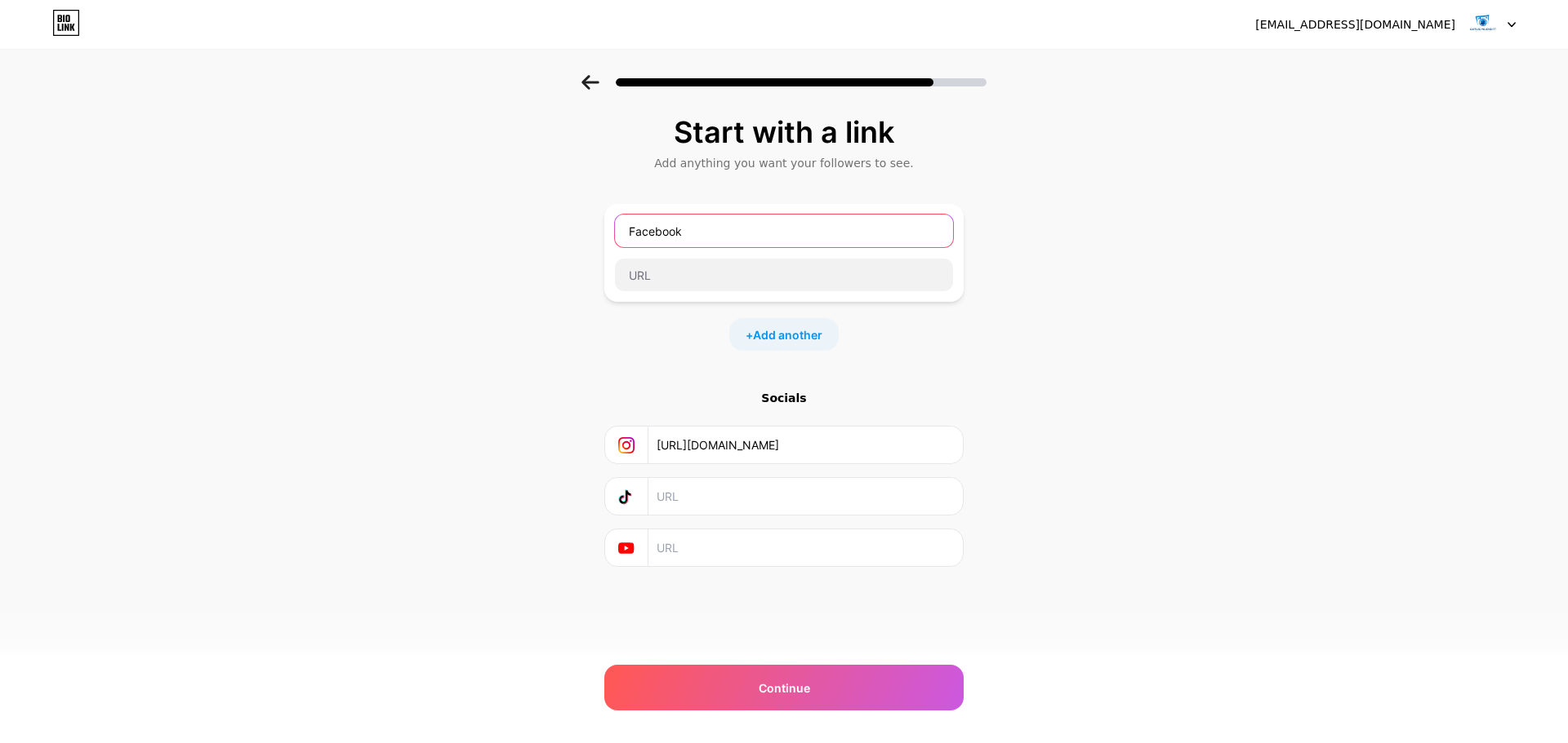
type input "Facebook"
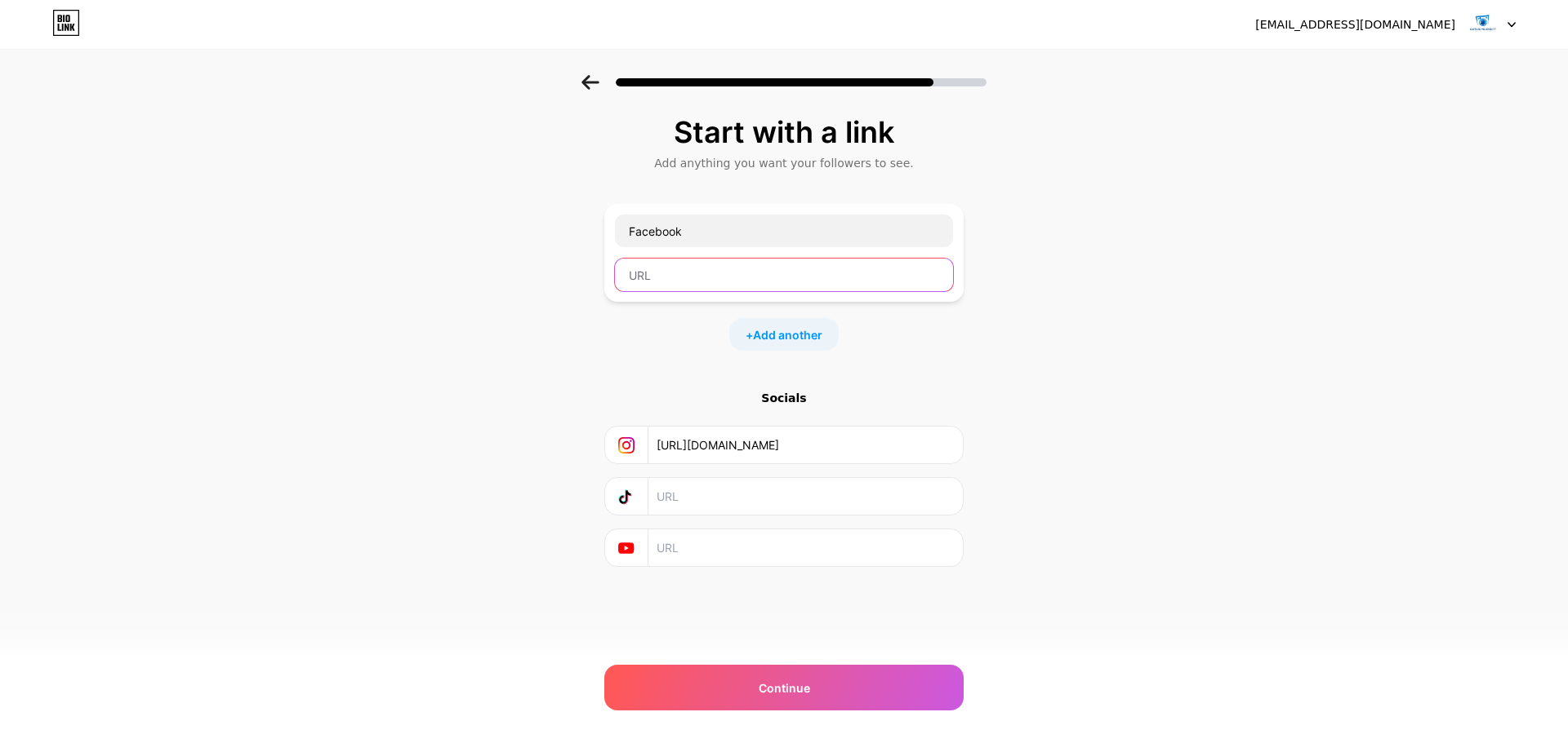
click at [639, 267] on input "text" at bounding box center [783, 275] width 338 height 32
paste input "[URL][DOMAIN_NAME]"
type input "[URL][DOMAIN_NAME]"
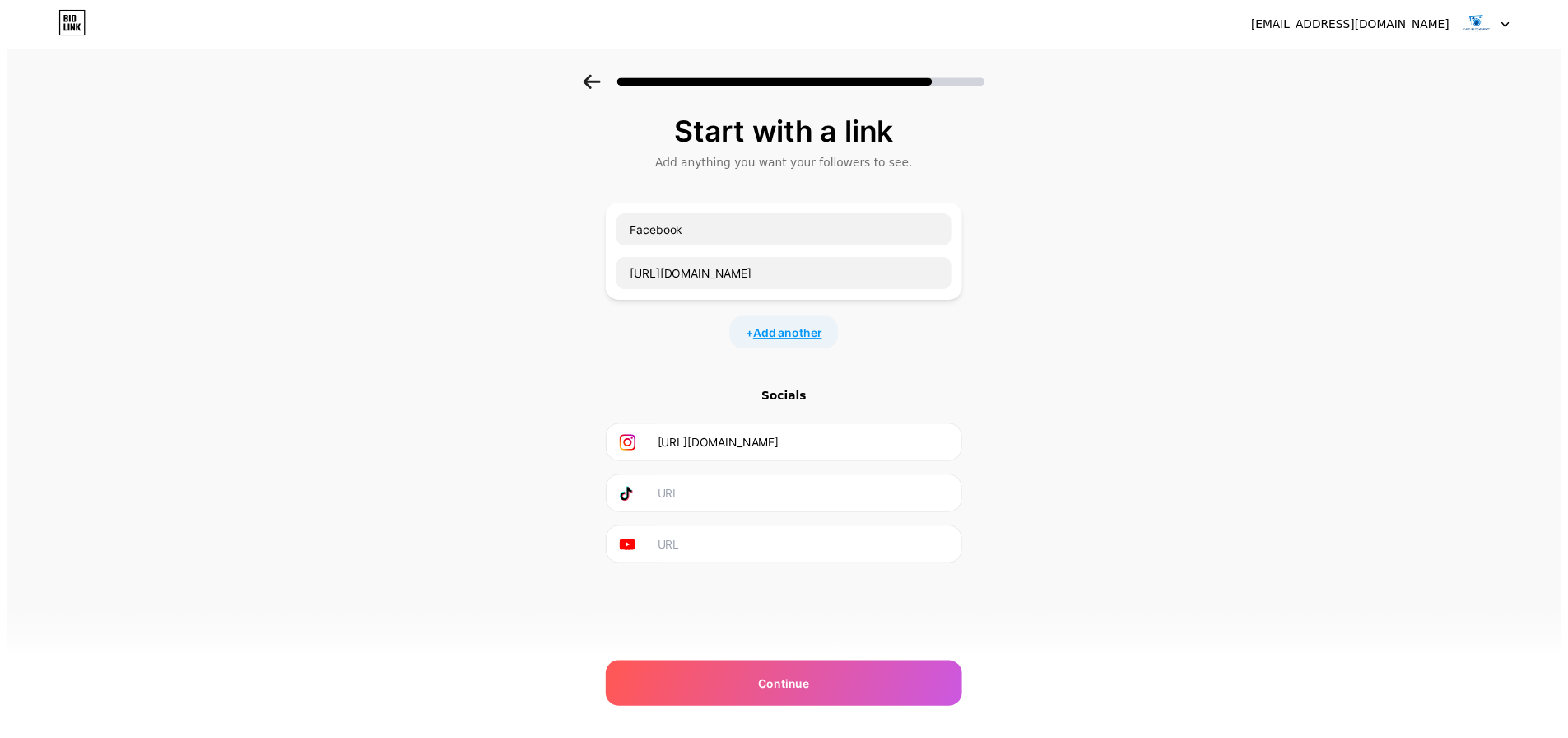
scroll to position [0, 0]
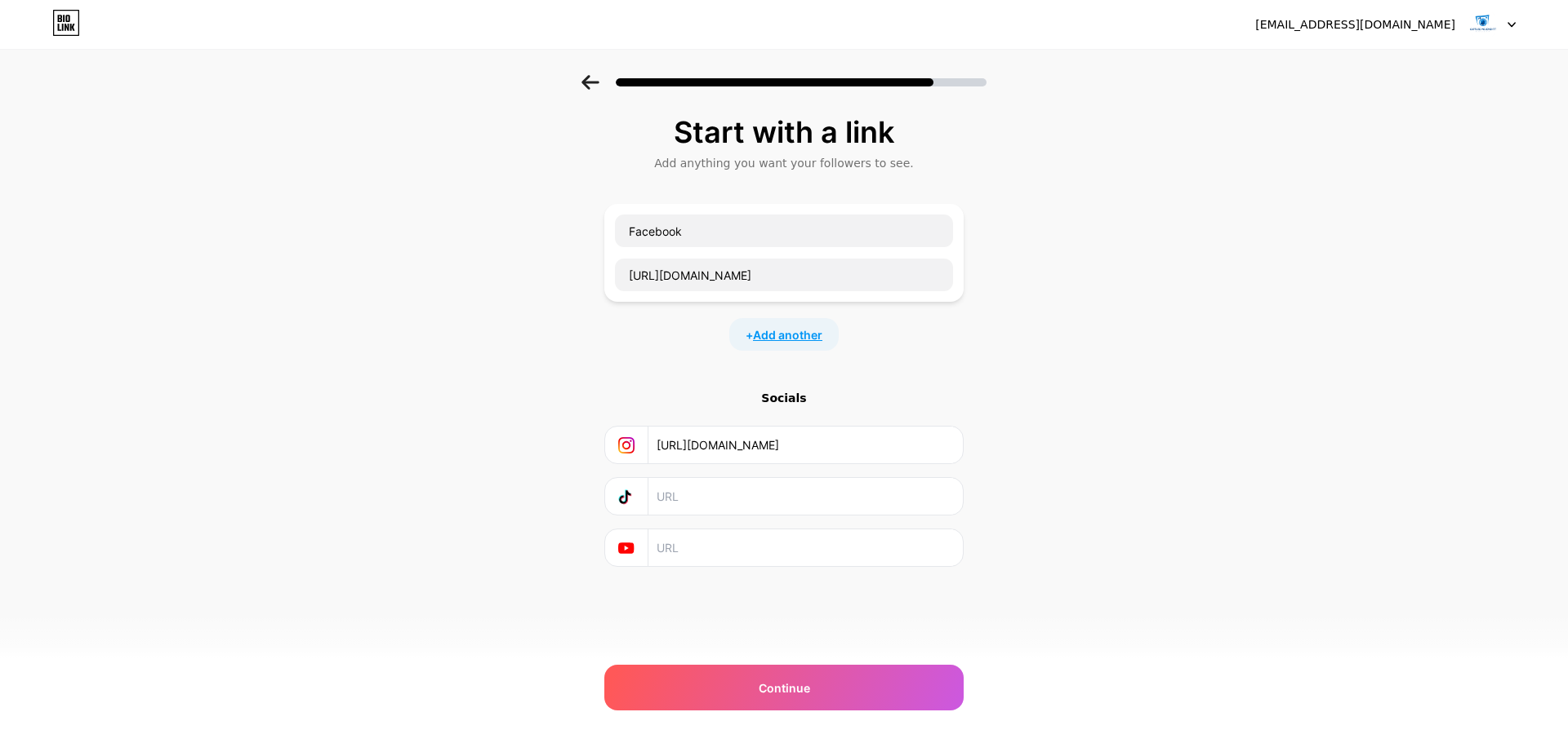
click at [796, 340] on span "Add another" at bounding box center [787, 334] width 69 height 17
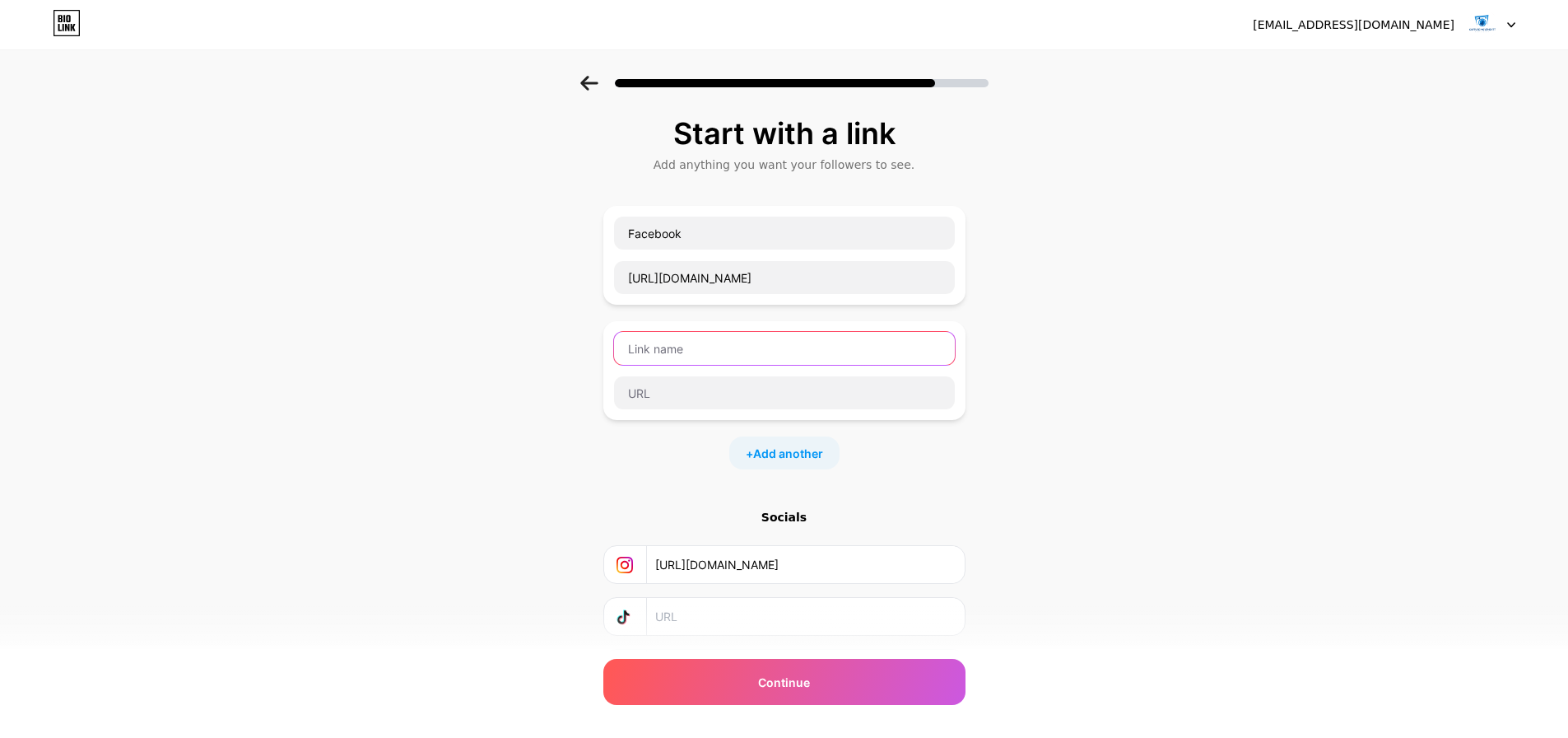
click at [677, 351] on input "text" at bounding box center [784, 348] width 341 height 33
type input "WhatsApp"
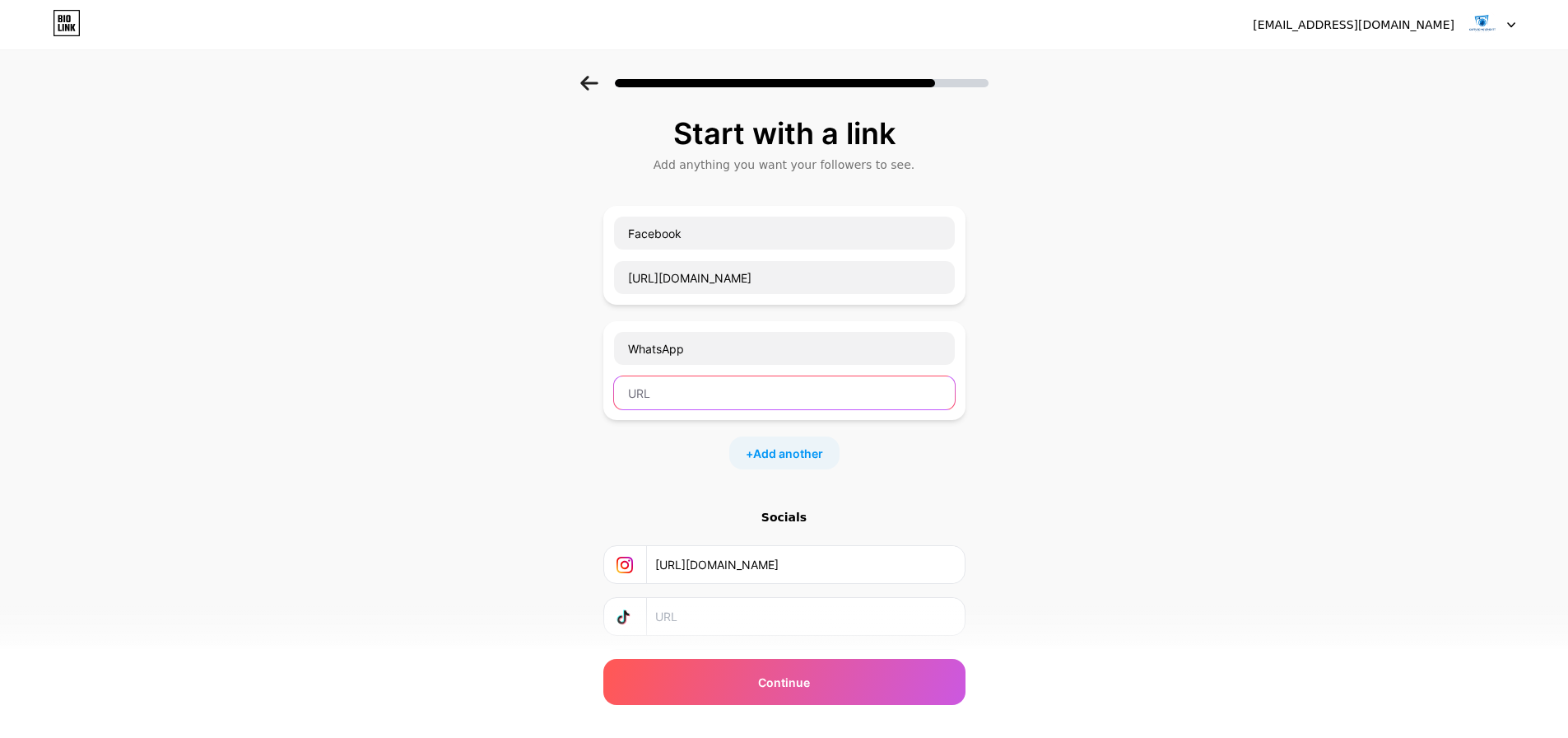
click at [693, 395] on input "text" at bounding box center [784, 393] width 341 height 33
paste input "[URL][DOMAIN_NAME]"
type input "[URL][DOMAIN_NAME]"
click at [788, 454] on span "Add another" at bounding box center [788, 453] width 70 height 17
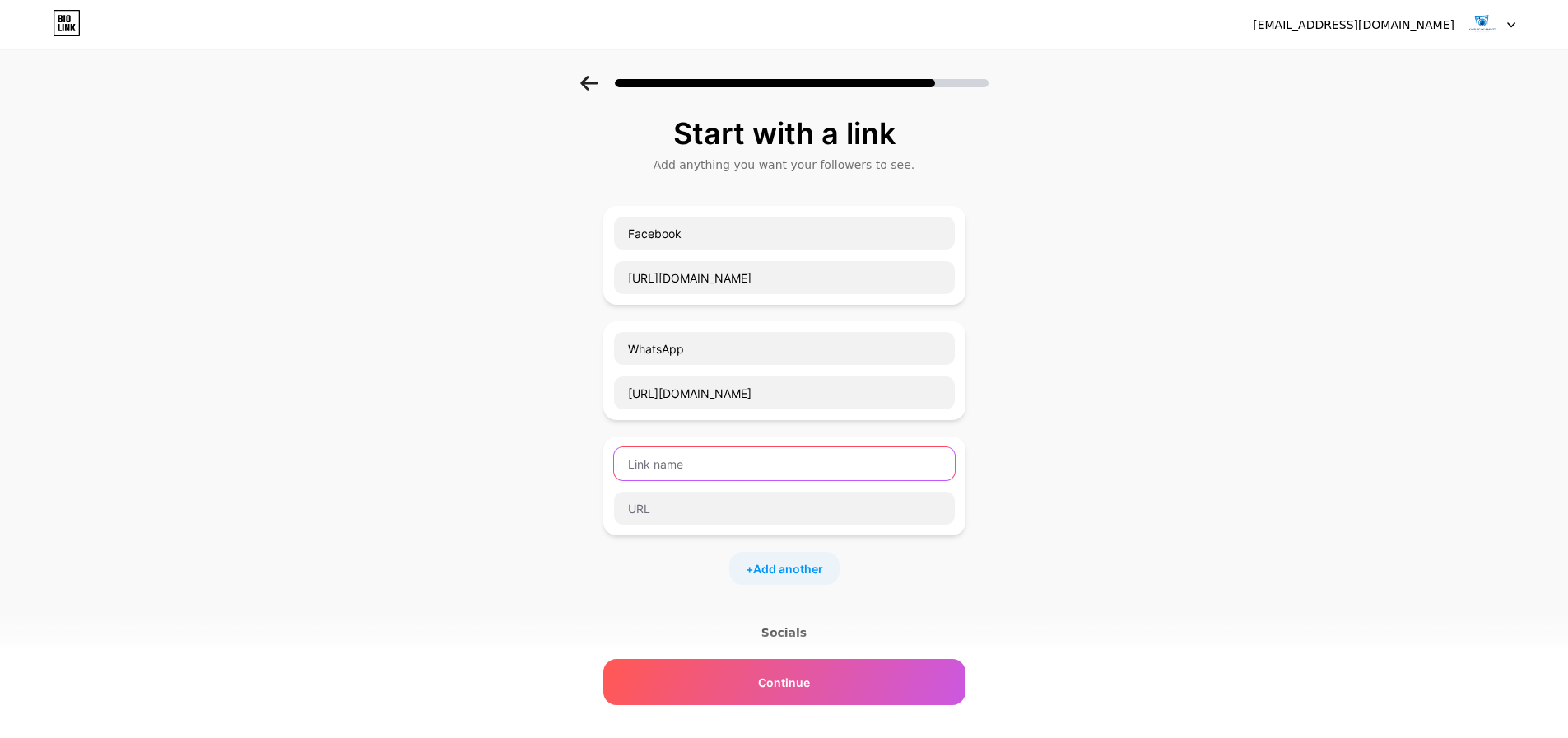
click at [760, 464] on input "text" at bounding box center [784, 464] width 341 height 33
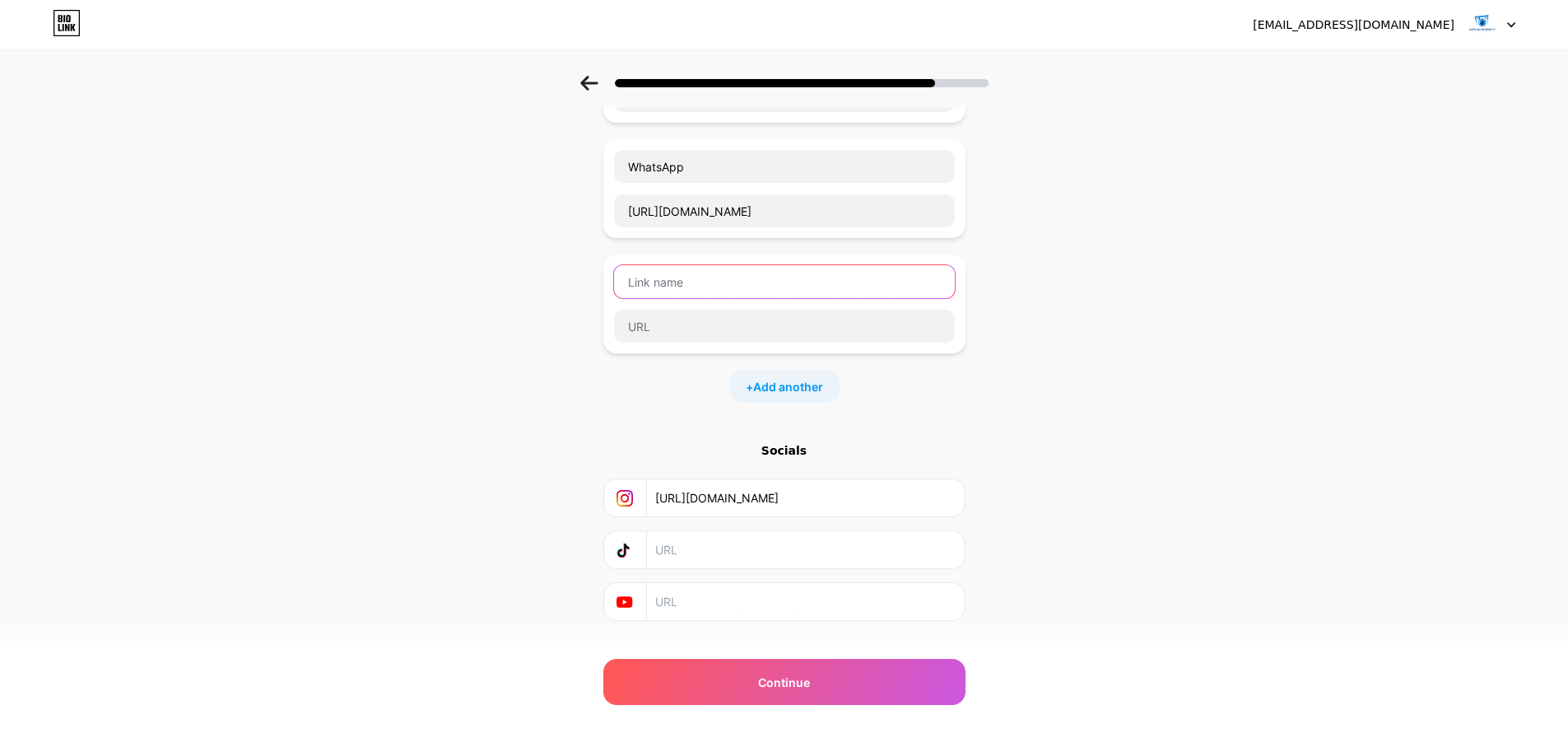
scroll to position [214, 0]
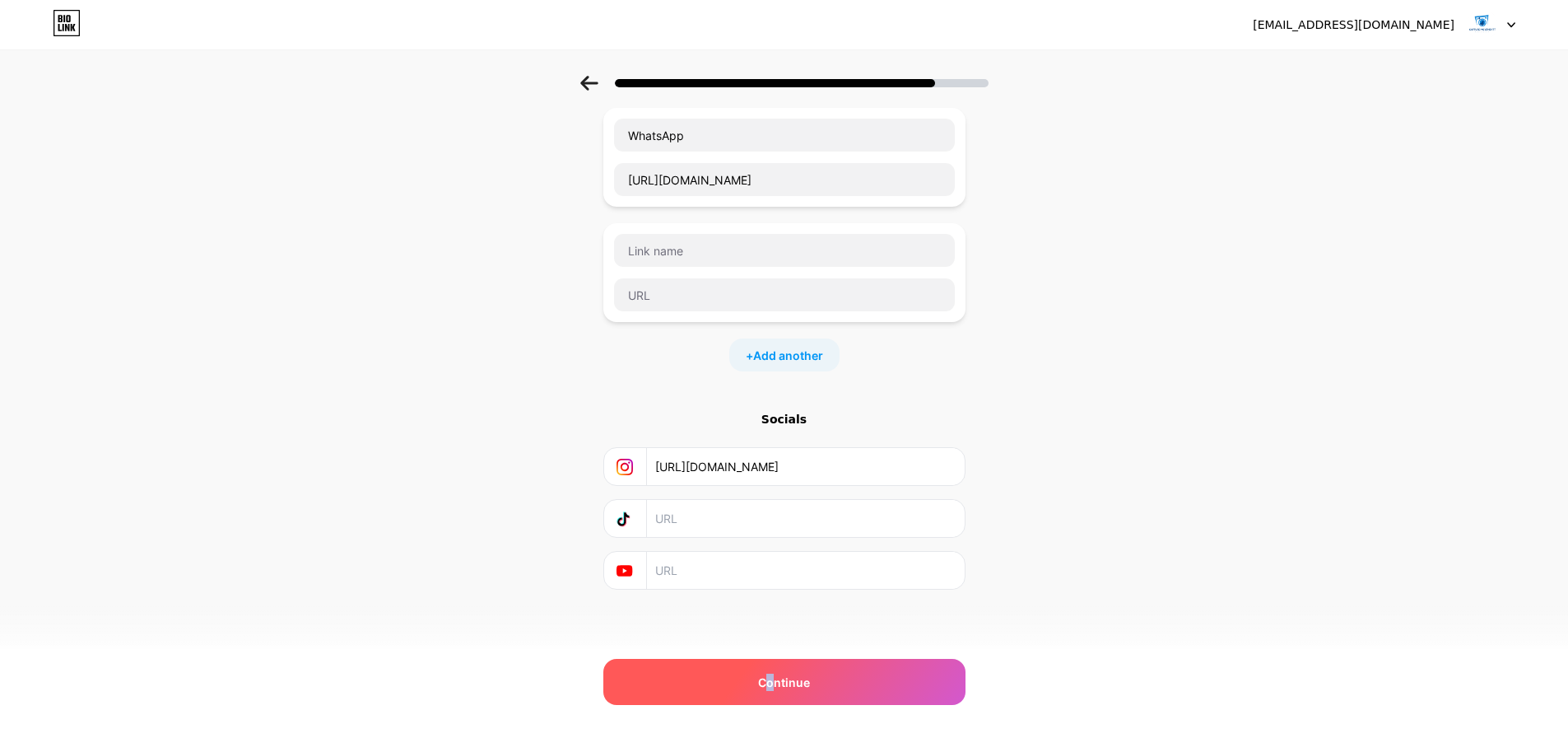
click at [777, 687] on span "Continue" at bounding box center [783, 682] width 52 height 17
click at [829, 686] on div "Continue" at bounding box center [784, 682] width 362 height 46
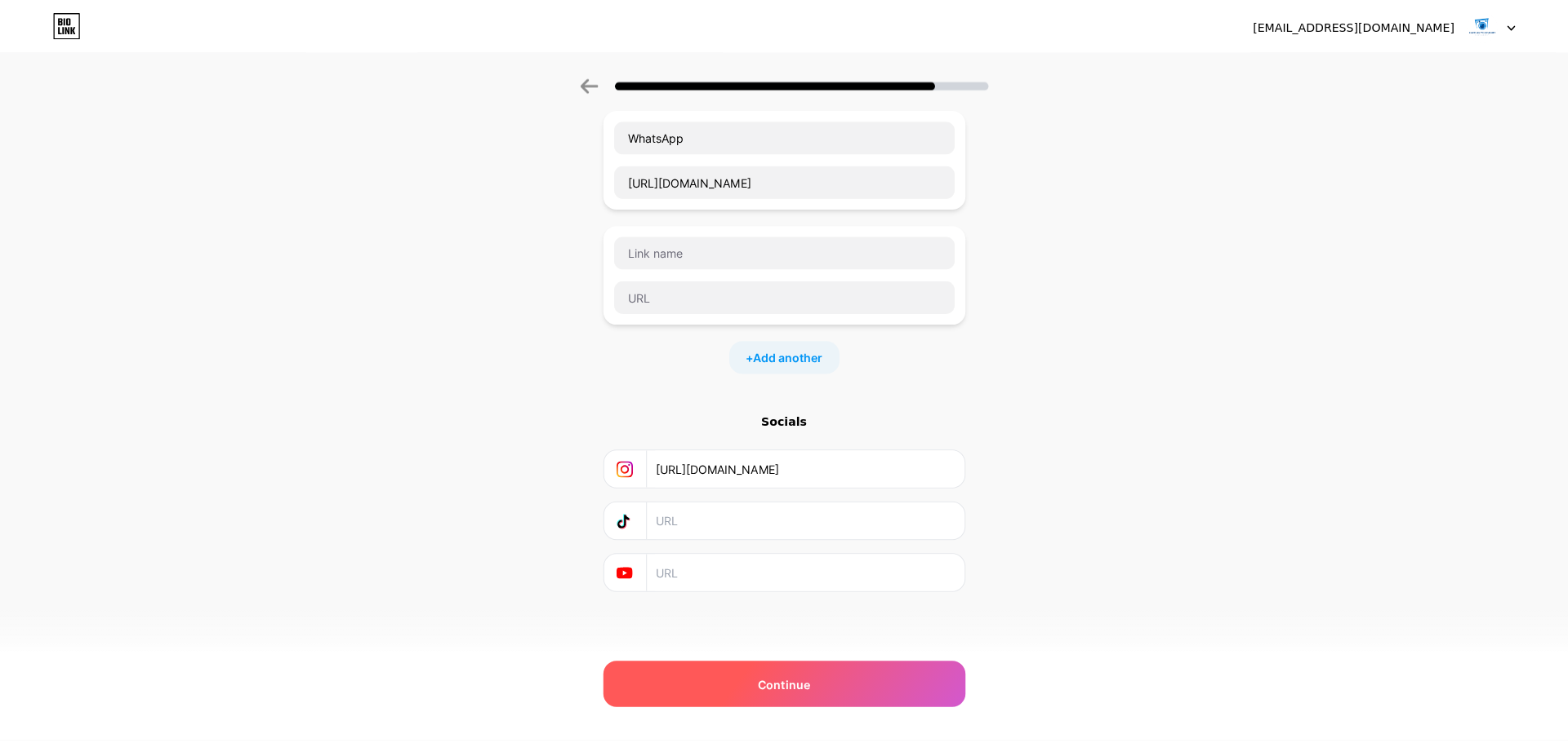
scroll to position [0, 0]
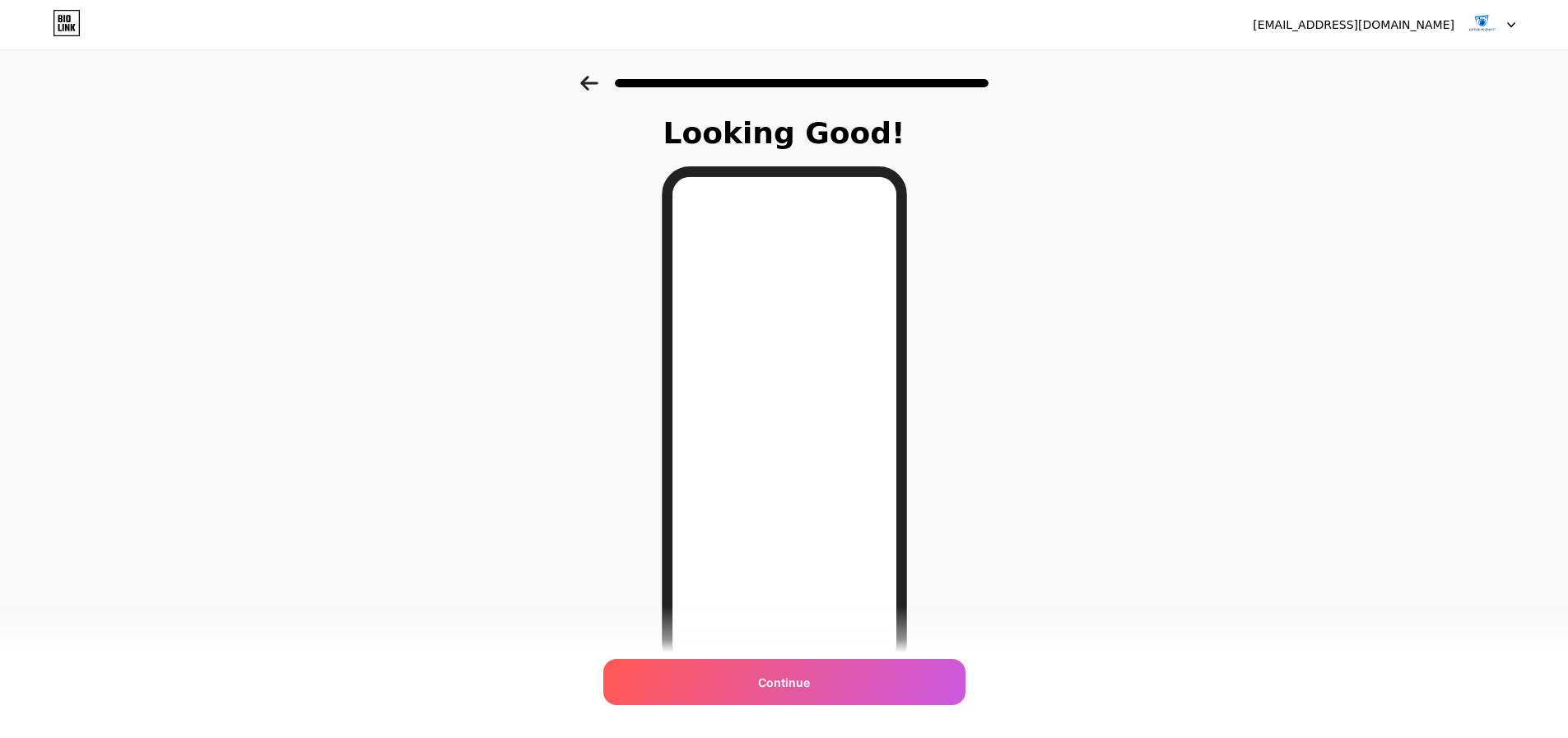
click at [804, 688] on span "Continue" at bounding box center [783, 682] width 52 height 17
